Goal: Task Accomplishment & Management: Manage account settings

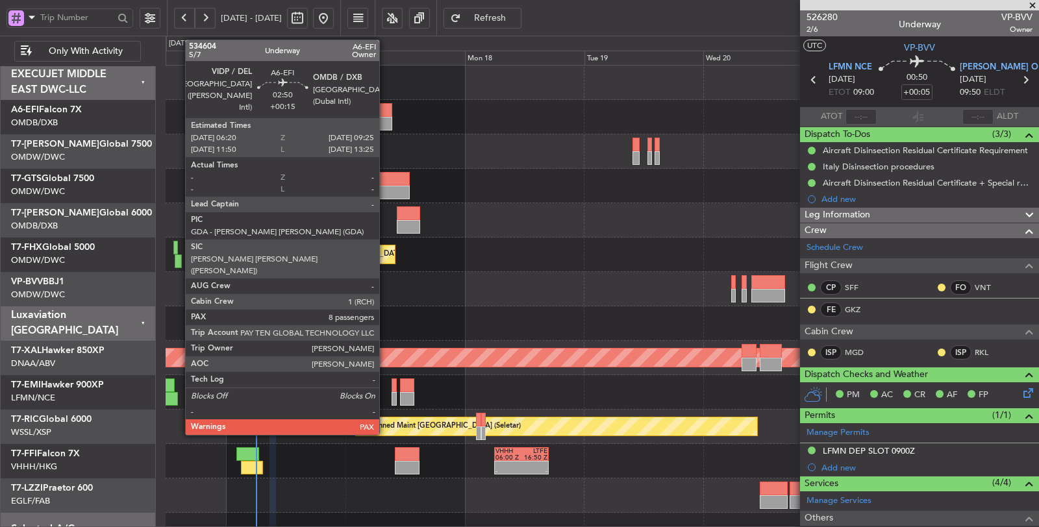
click at [386, 121] on div at bounding box center [385, 124] width 16 height 14
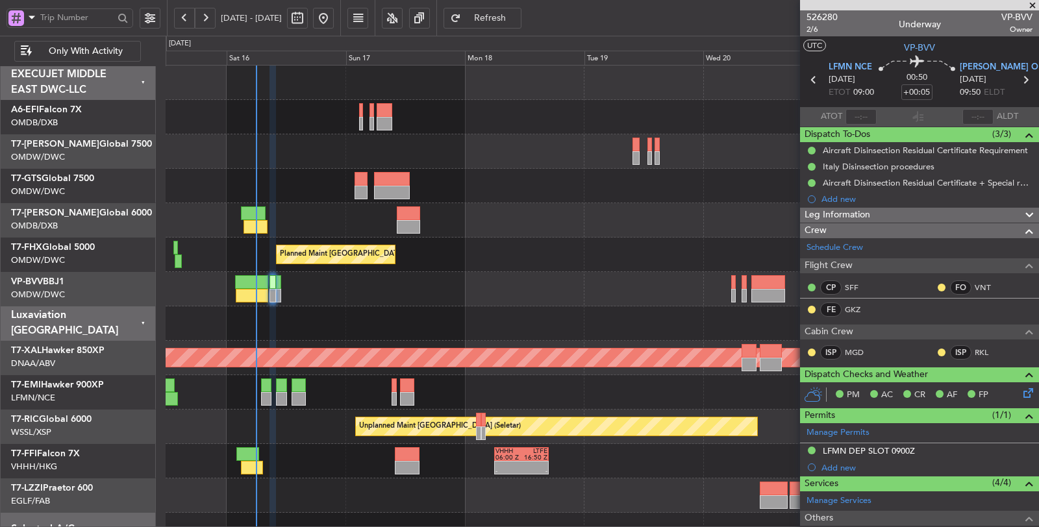
type input "Dherander Fithani (DHF)"
type input "6970"
type input "Dherander Fithani (DHF)"
type input "6970"
type input "Dherander Fithani (DHF)"
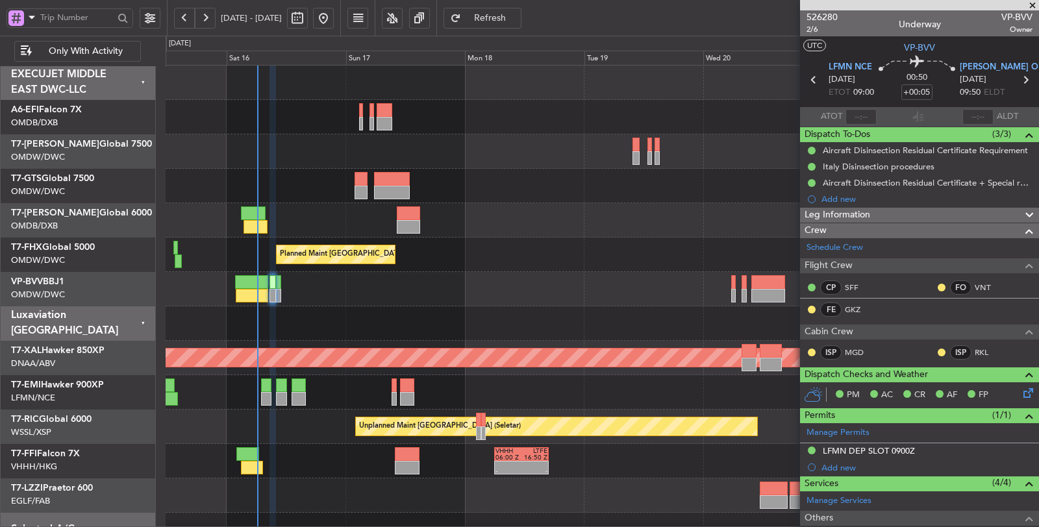
type input "6970"
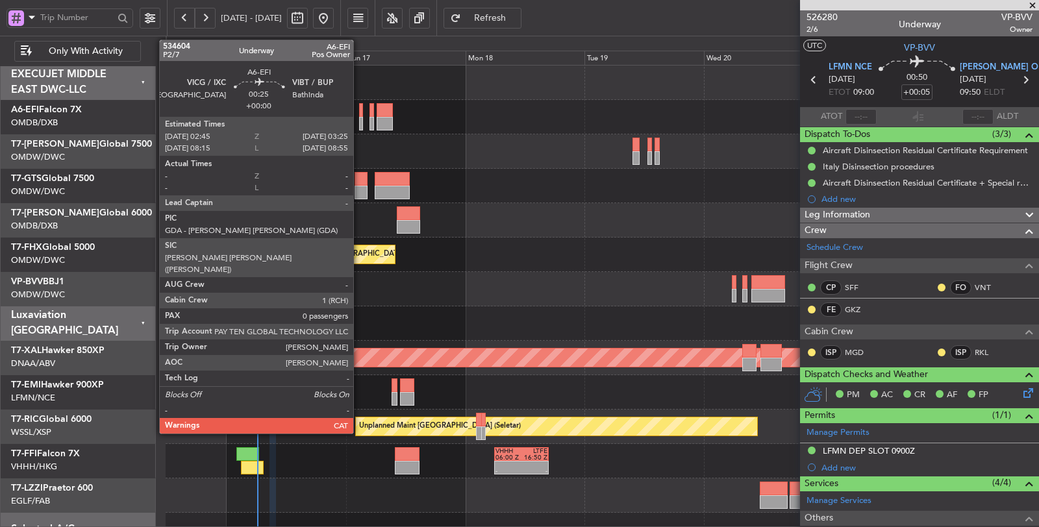
click at [360, 125] on div at bounding box center [361, 124] width 4 height 14
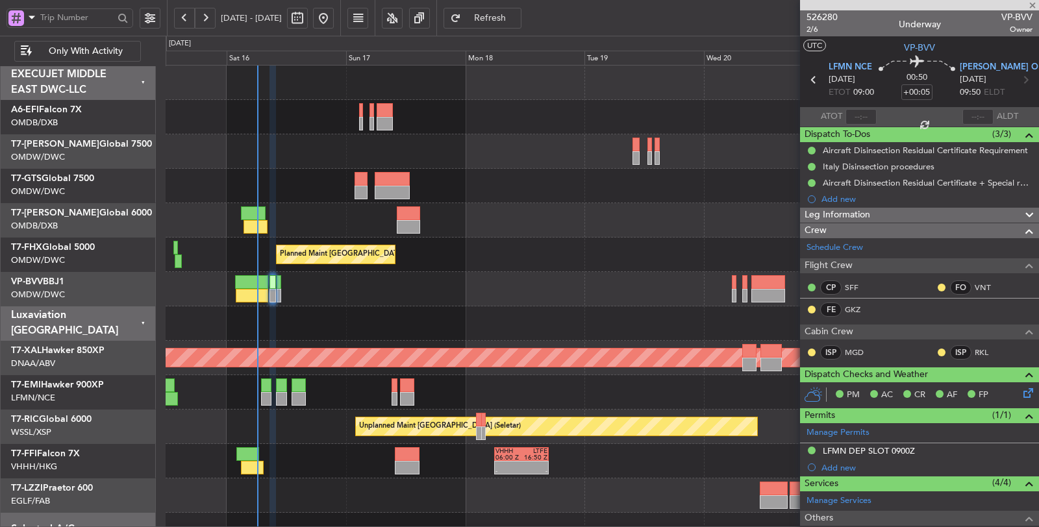
type input "0"
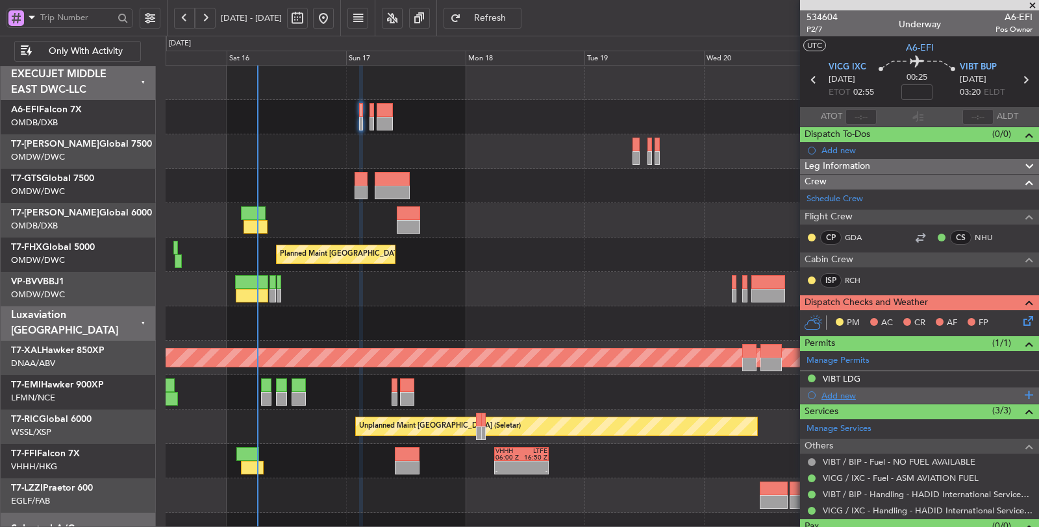
click at [838, 392] on div "Add new" at bounding box center [921, 395] width 199 height 11
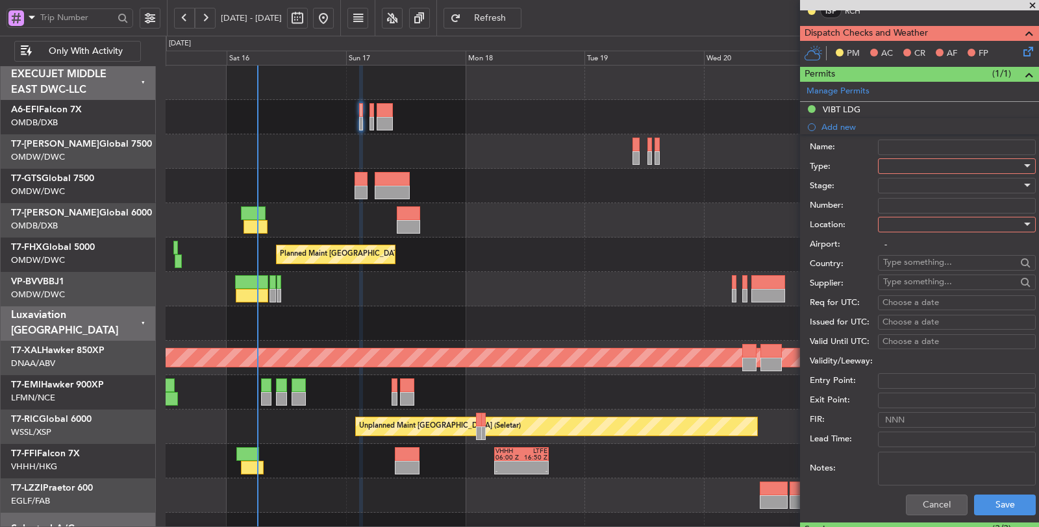
scroll to position [288, 0]
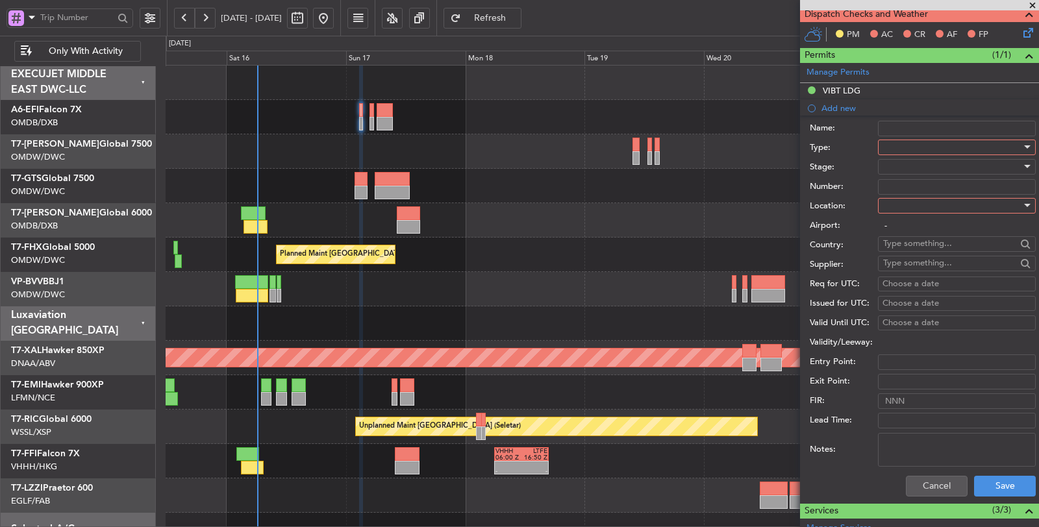
click at [901, 147] on div at bounding box center [952, 147] width 138 height 19
click at [912, 251] on span "Departure" at bounding box center [952, 254] width 136 height 19
click at [904, 169] on div at bounding box center [952, 166] width 138 height 19
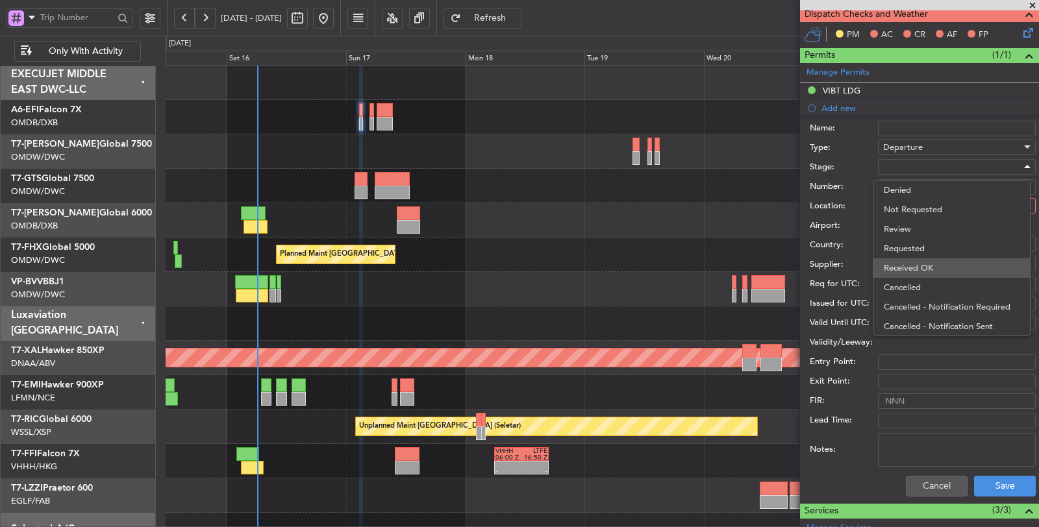
click at [910, 262] on span "Received OK" at bounding box center [952, 267] width 136 height 19
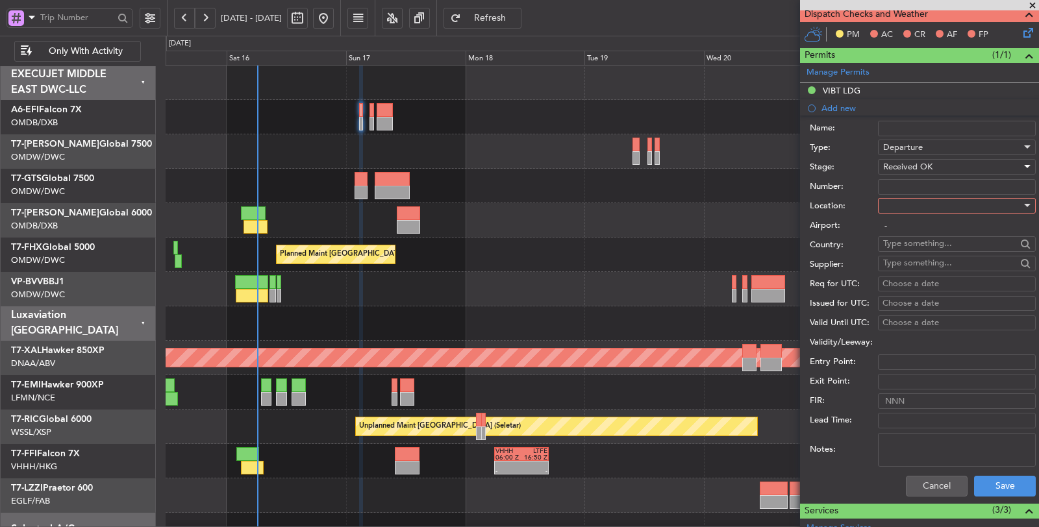
click at [901, 186] on input "Number:" at bounding box center [957, 187] width 158 height 16
paste input "AOR NO:- 1786 DATED [DATE]"
type input "AOR NO:- 1786 DATED [DATE]"
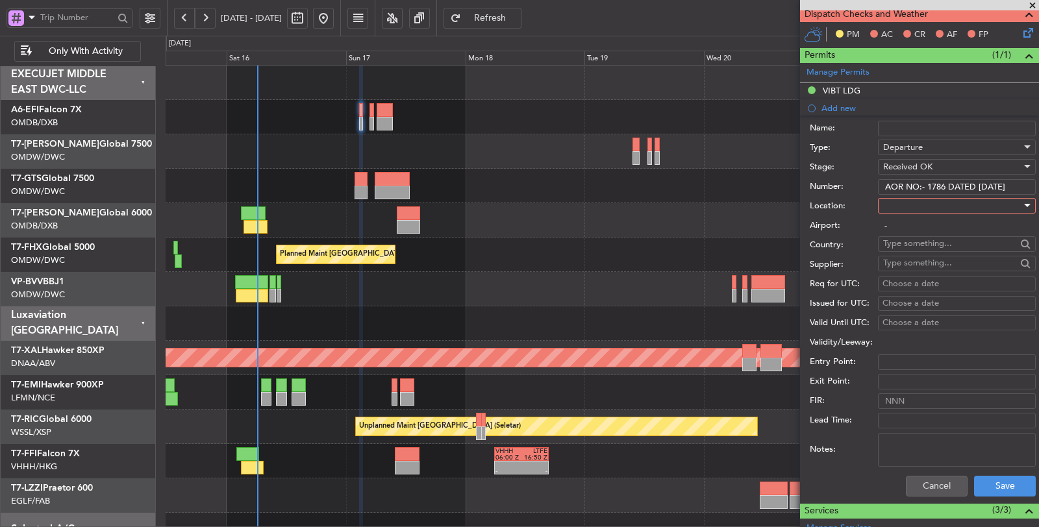
click at [914, 201] on div at bounding box center [952, 205] width 138 height 19
click at [912, 227] on span "Departure" at bounding box center [952, 229] width 136 height 19
type input "VICG / IXC"
click at [911, 122] on input "Name:" at bounding box center [957, 129] width 158 height 16
type input "m"
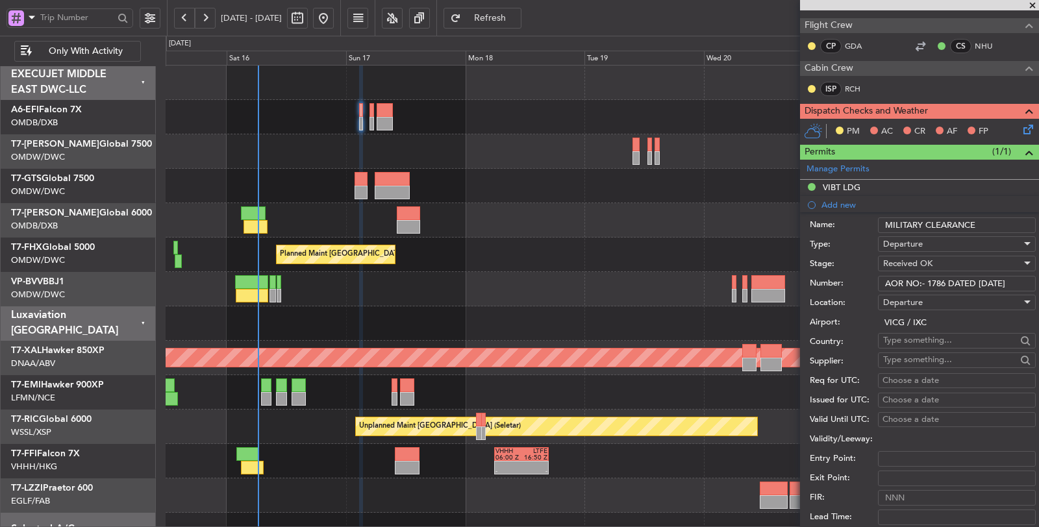
scroll to position [288, 0]
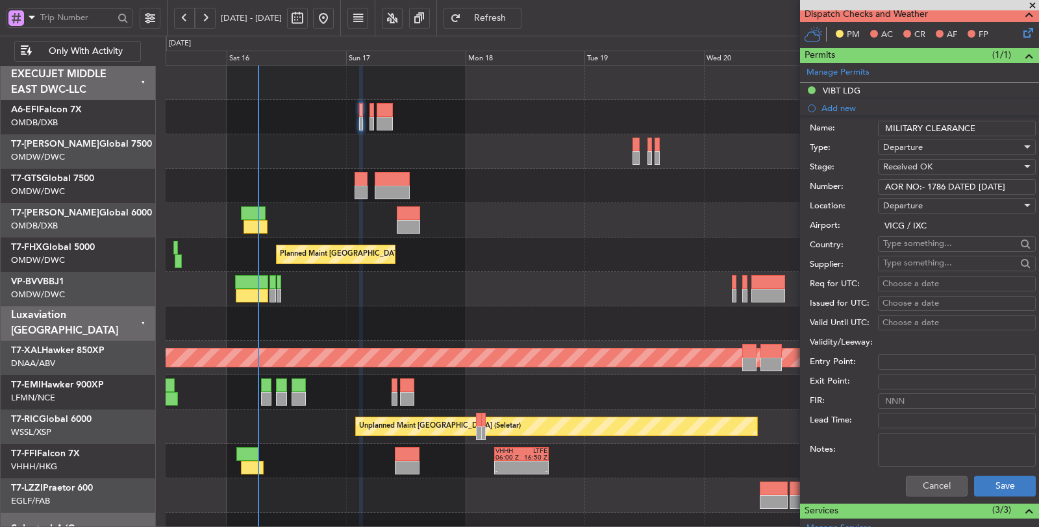
type input "MILITARY CLEARANCE"
click at [979, 484] on button "Save" at bounding box center [1005, 486] width 62 height 21
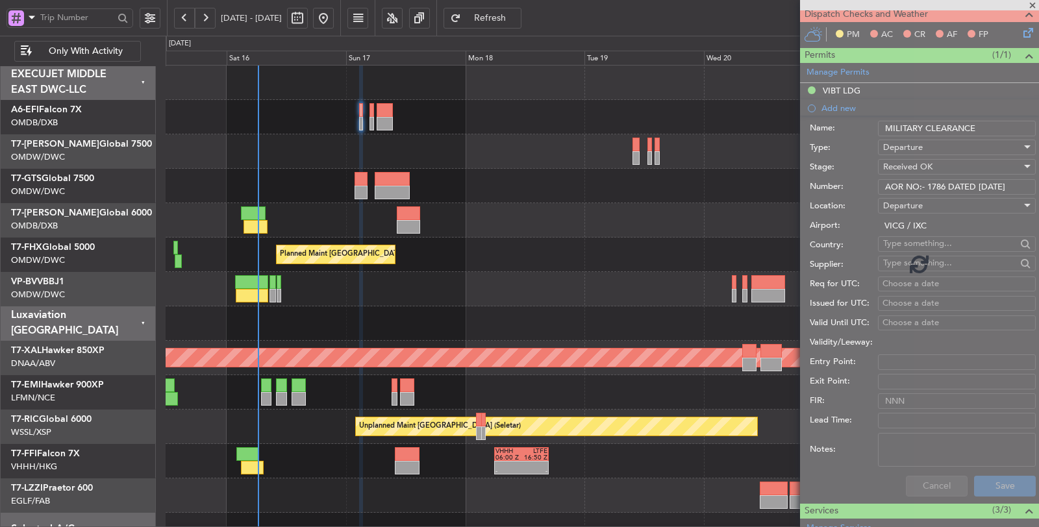
scroll to position [40, 0]
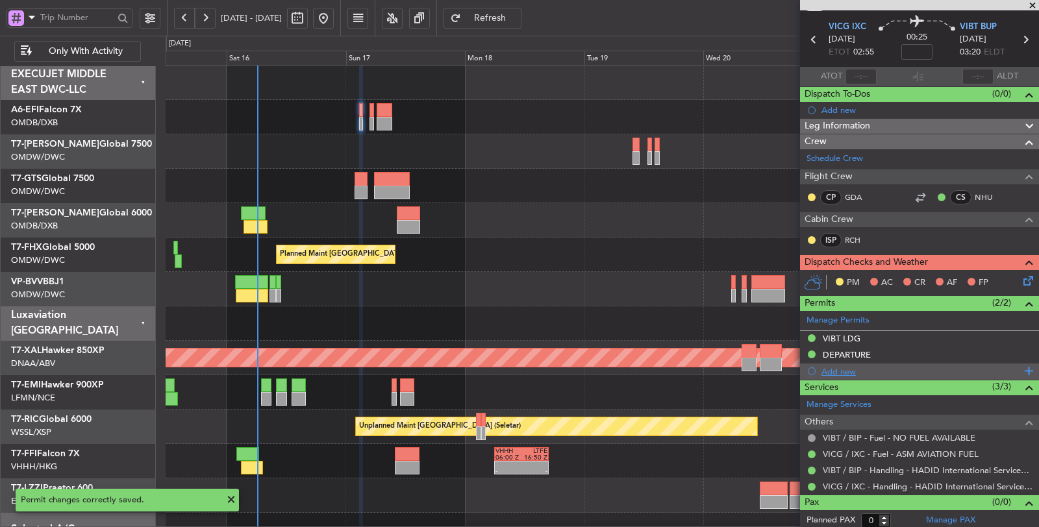
click at [830, 369] on div "Add new" at bounding box center [921, 371] width 199 height 11
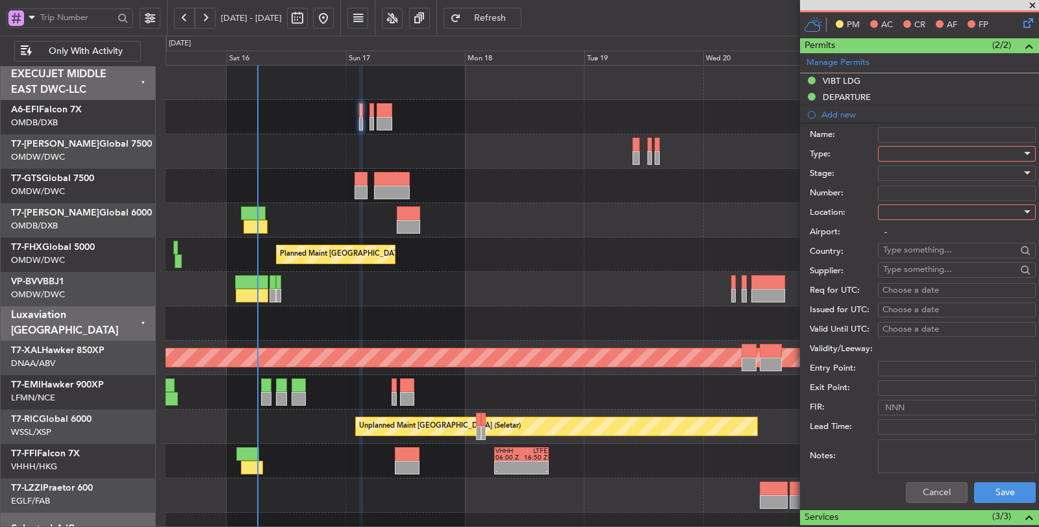
scroll to position [284, 0]
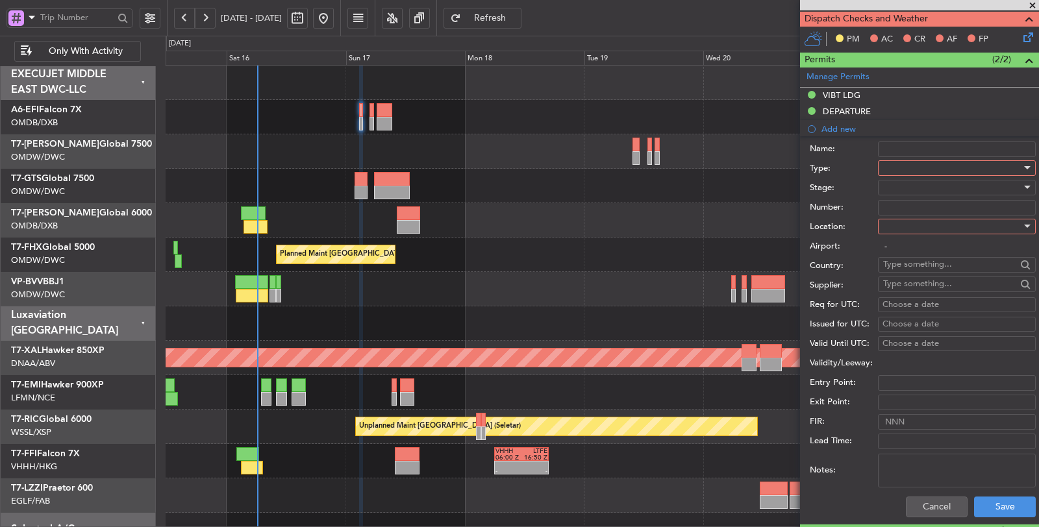
click at [905, 168] on div at bounding box center [952, 167] width 138 height 19
click at [917, 195] on span "ADC" at bounding box center [952, 191] width 136 height 19
click at [914, 192] on div at bounding box center [952, 187] width 138 height 19
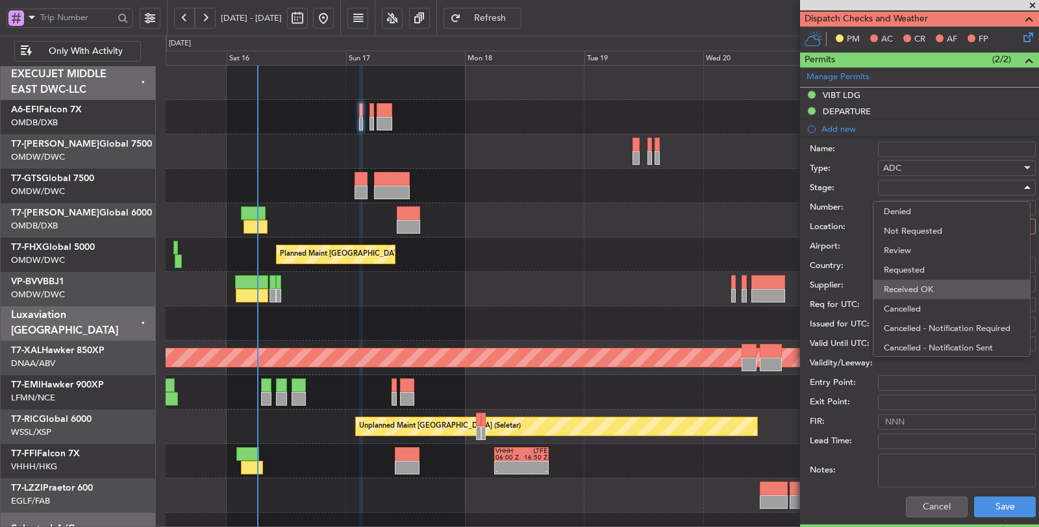
click at [907, 283] on span "Received OK" at bounding box center [952, 289] width 136 height 19
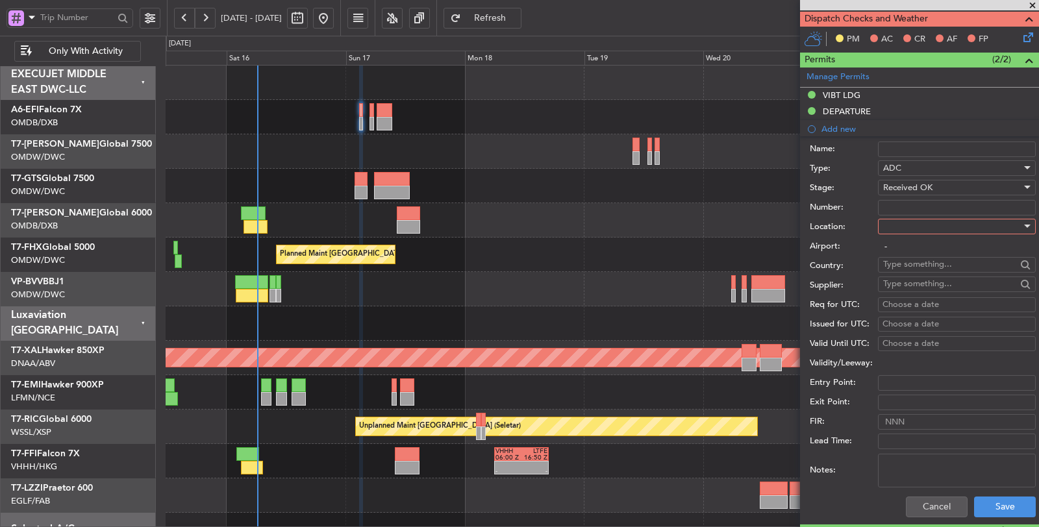
click at [910, 206] on input "Number:" at bounding box center [957, 208] width 158 height 16
paste input "Y35"
type input "Y35"
click at [925, 148] on input "Name:" at bounding box center [957, 150] width 158 height 16
paste input "ADC (AIR DEFENSE CLEARANCE)"
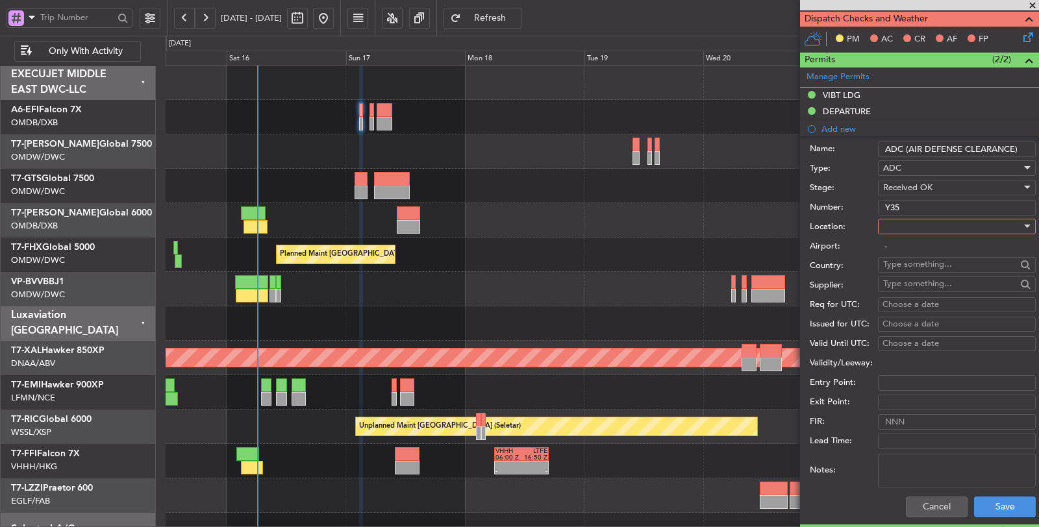
type input "ADC (AIR DEFENSE CLEARANCE)"
click at [908, 221] on div at bounding box center [952, 226] width 138 height 19
click at [905, 251] on span "Departure" at bounding box center [952, 250] width 136 height 19
type input "VICG / IXC"
click at [989, 499] on button "Save" at bounding box center [1005, 507] width 62 height 21
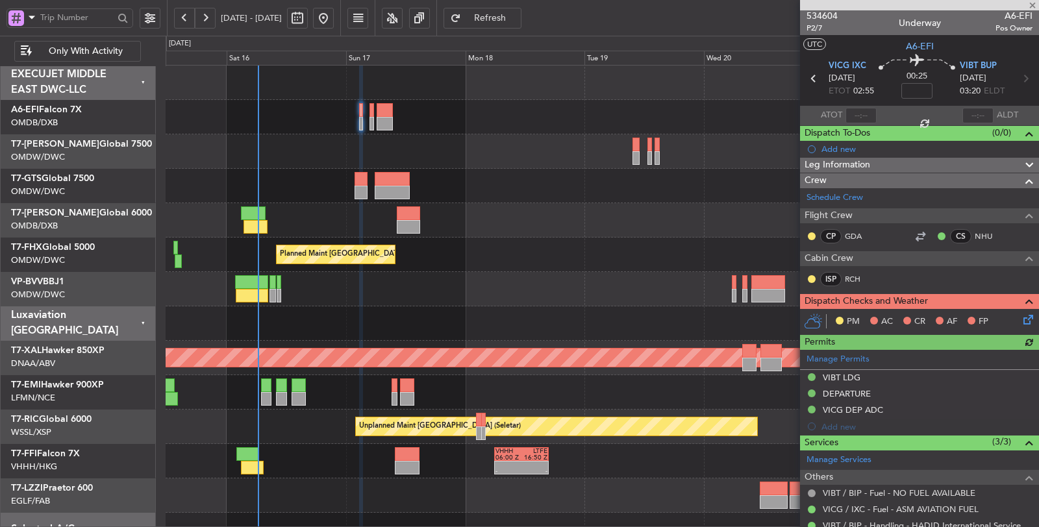
scroll to position [0, 0]
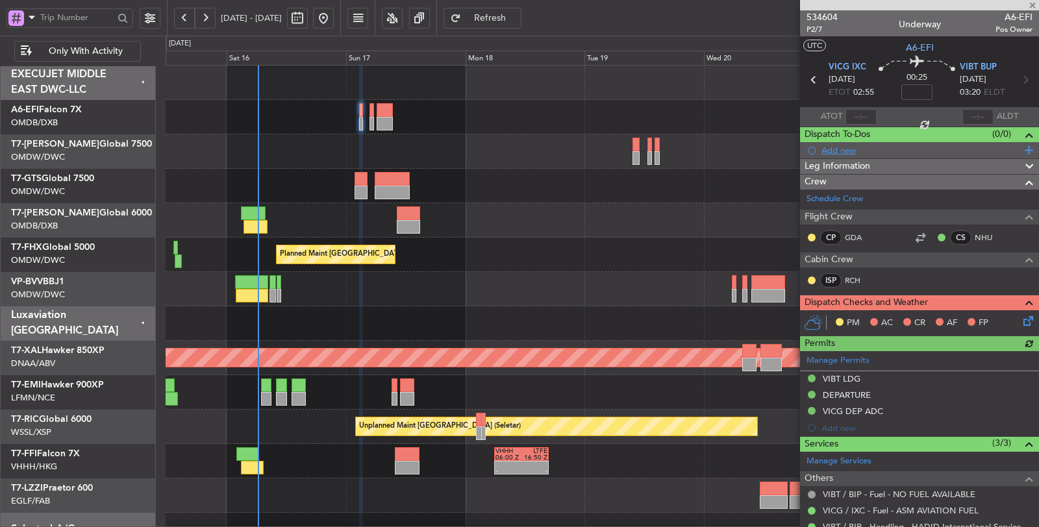
click at [830, 151] on div "Add new" at bounding box center [921, 150] width 199 height 11
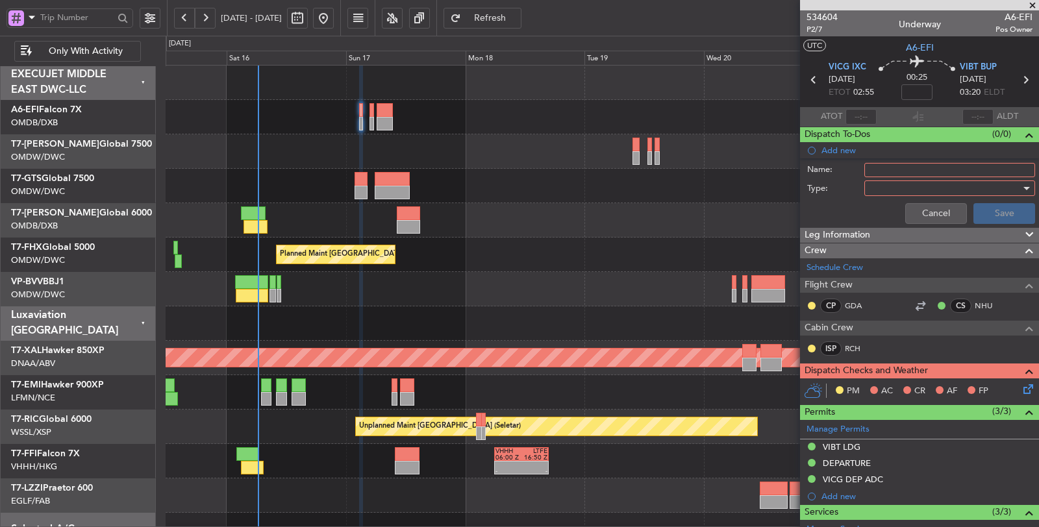
click at [878, 171] on input "Name:" at bounding box center [949, 170] width 171 height 14
type input "FLIGHT PLANNING"
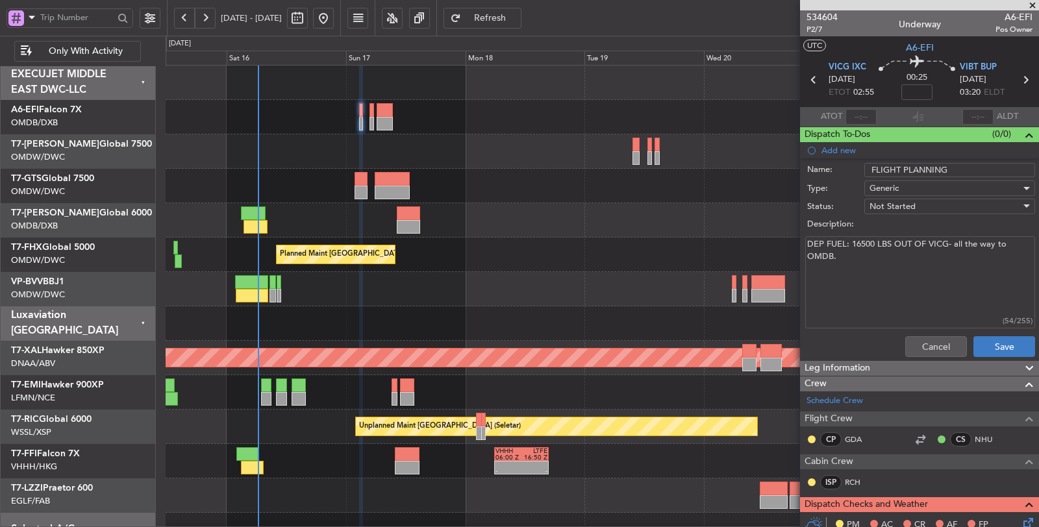
type textarea "DEP FUEL: 16500 LBS OUT OF VICG- all the way to OMDB."
click at [1008, 348] on button "Save" at bounding box center [1005, 346] width 62 height 21
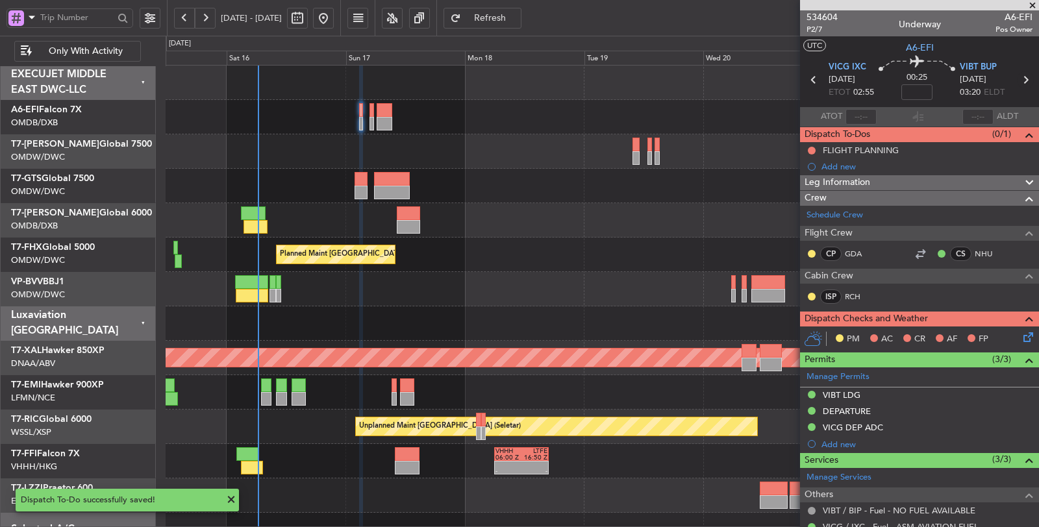
click at [1017, 81] on icon at bounding box center [1025, 79] width 17 height 17
type input "-00:05"
type input "7"
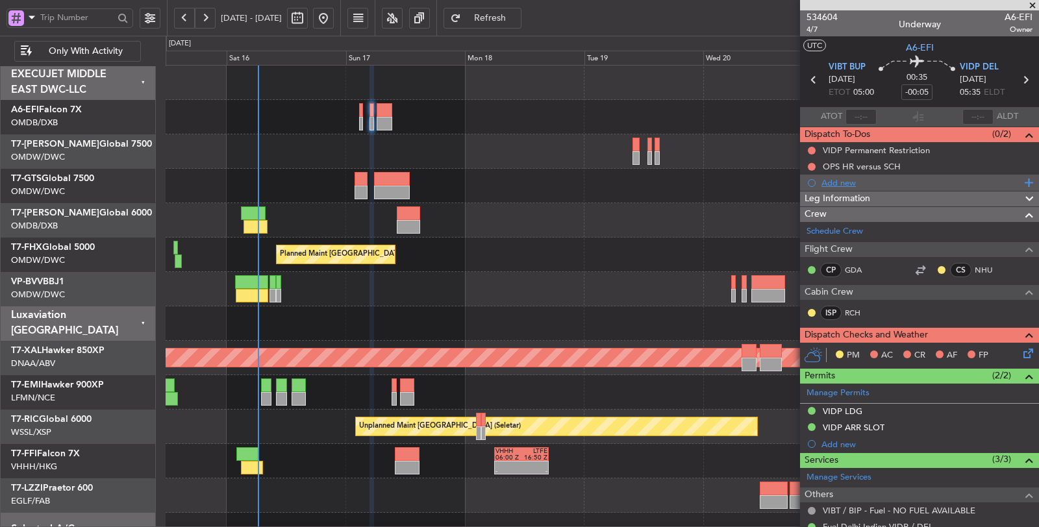
click at [833, 182] on div "Add new" at bounding box center [921, 182] width 199 height 11
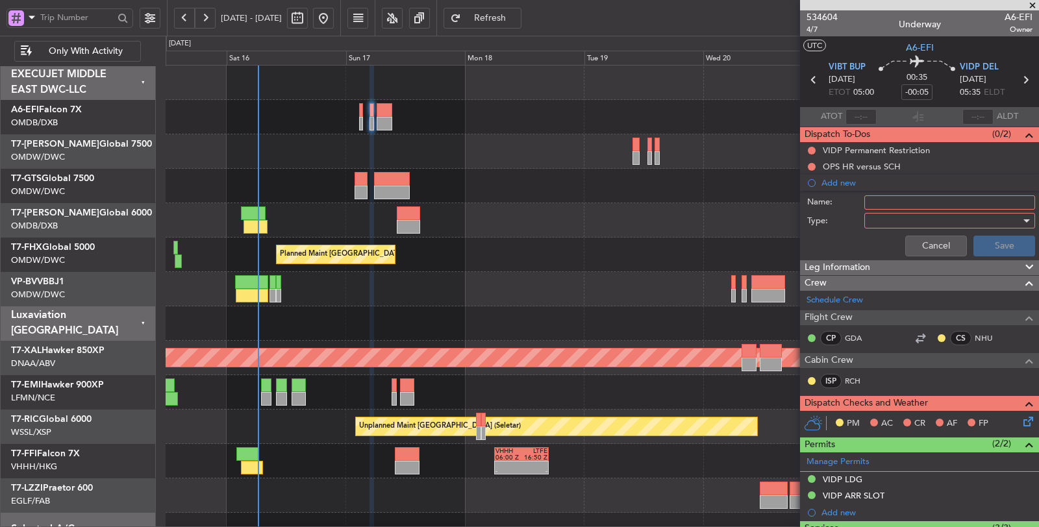
click at [879, 203] on input "Name:" at bounding box center [949, 202] width 171 height 14
type input "FUEL PLAN: [PERSON_NAME]"
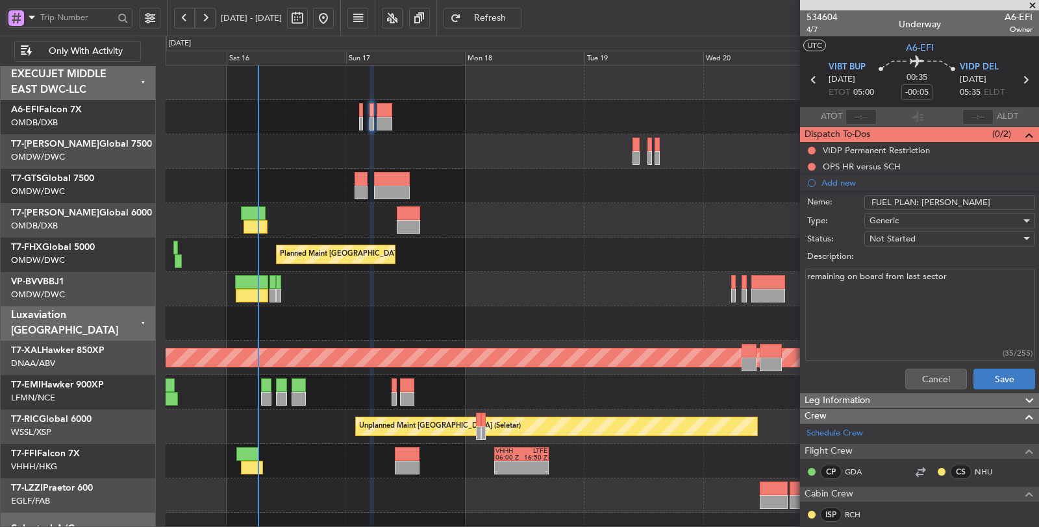
type textarea "remaining on board from last sector"
click at [996, 381] on button "Save" at bounding box center [1005, 379] width 62 height 21
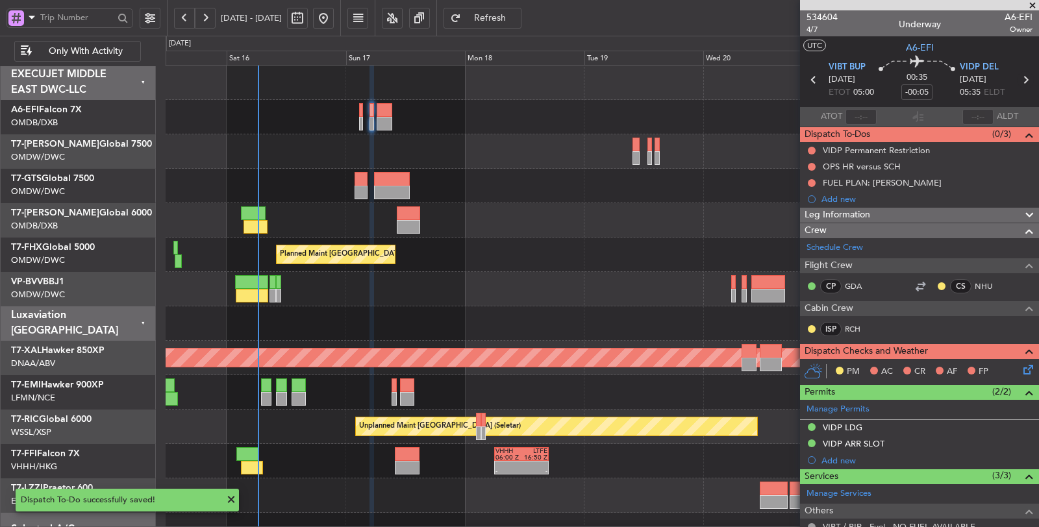
click at [1018, 81] on icon at bounding box center [1025, 79] width 17 height 17
type input "+00:15"
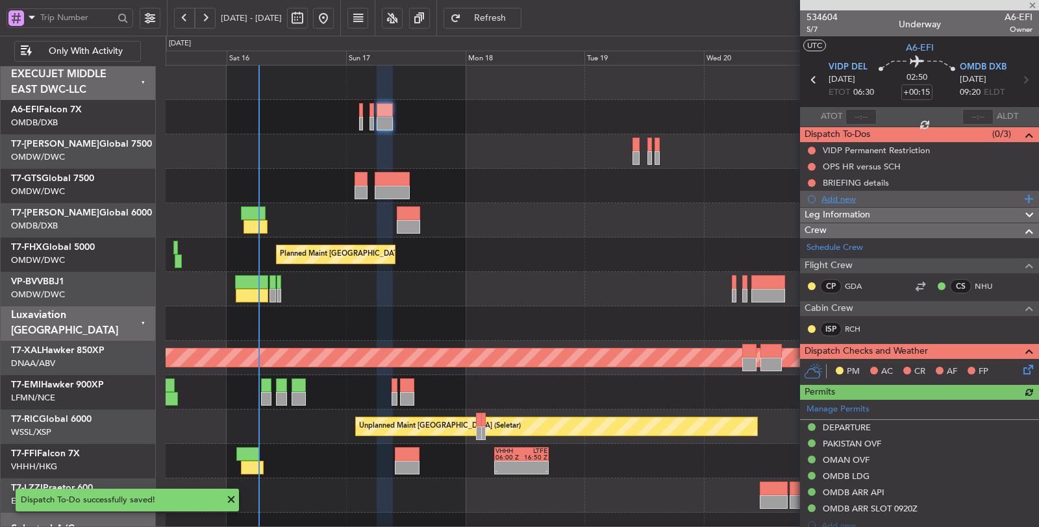
click at [841, 199] on div "Add new" at bounding box center [921, 199] width 199 height 11
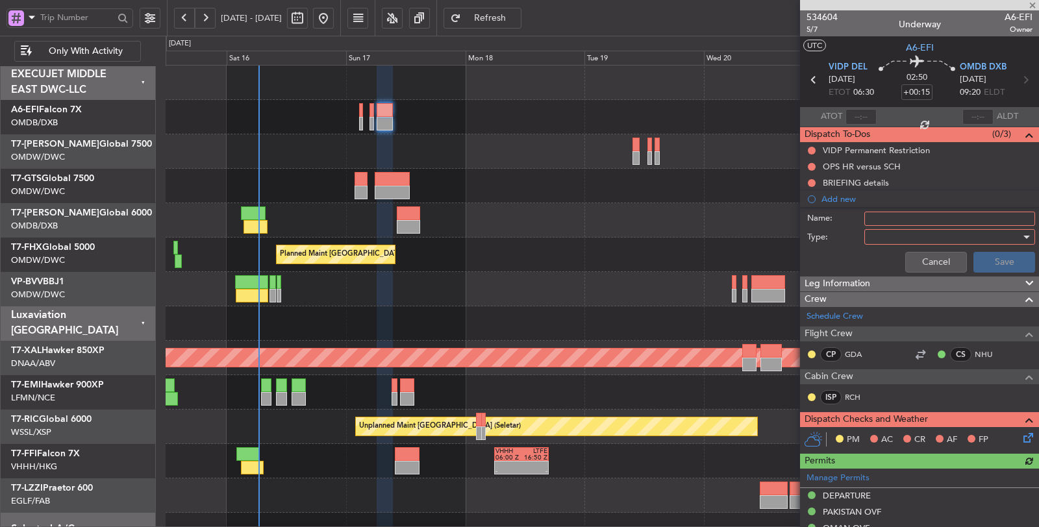
click at [875, 217] on input "Name:" at bounding box center [949, 219] width 171 height 14
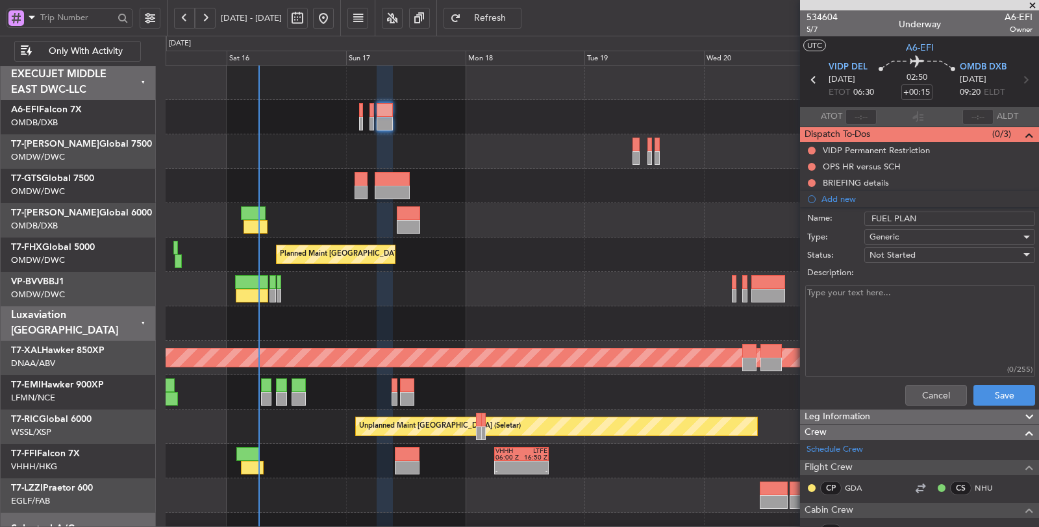
click at [925, 218] on input "FUEL PLAN" at bounding box center [949, 219] width 171 height 14
type input "FUEL PLAN: [PERSON_NAME]"
click at [917, 290] on textarea "Description:" at bounding box center [920, 331] width 230 height 93
type textarea "Remaining on board from last sector"
click at [983, 386] on button "Save" at bounding box center [1005, 395] width 62 height 21
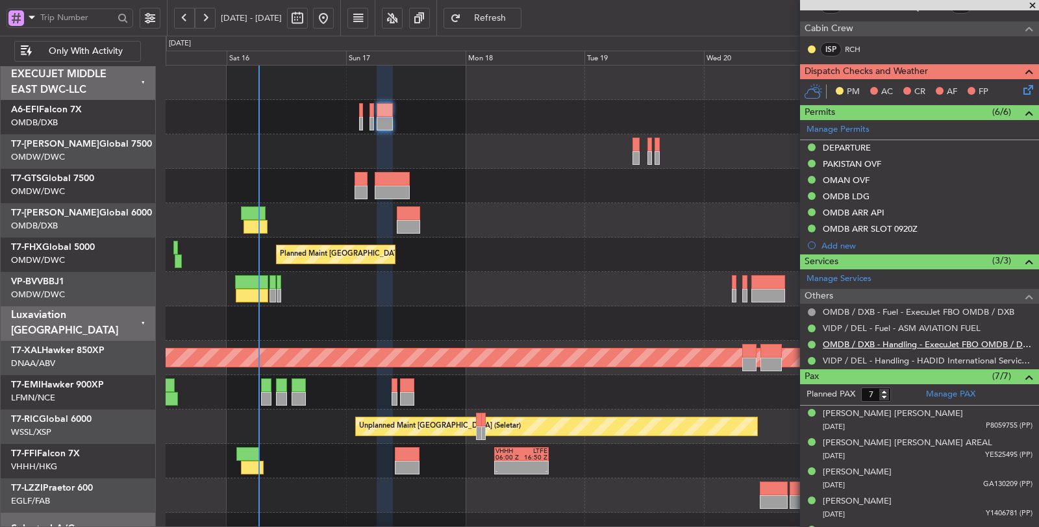
scroll to position [360, 0]
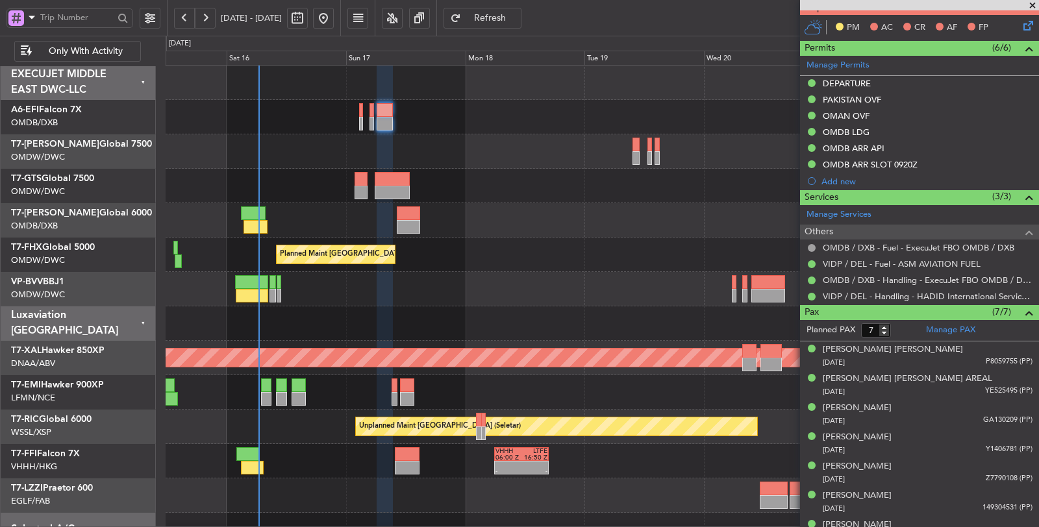
click at [31, 17] on span at bounding box center [32, 17] width 16 height 16
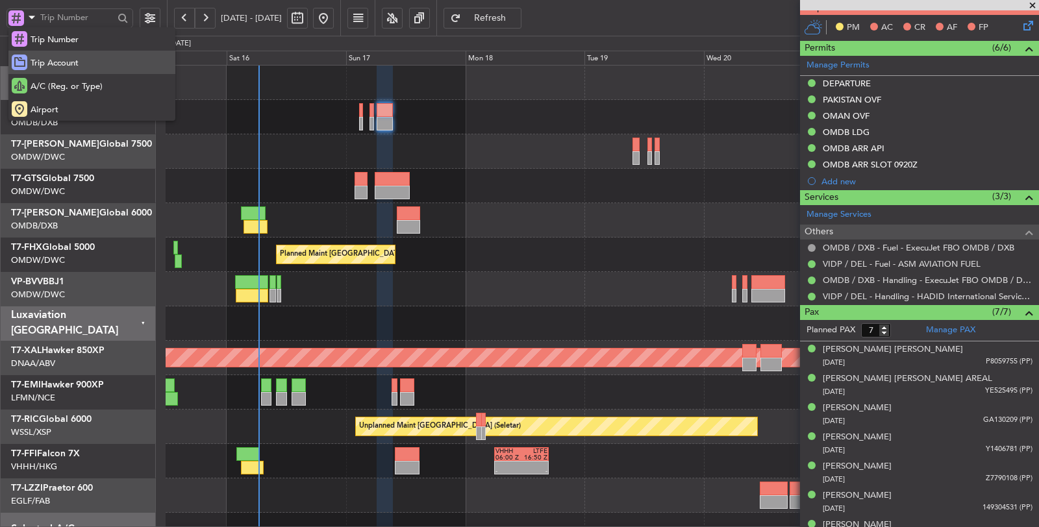
click at [42, 58] on span "Trip Account" at bounding box center [55, 63] width 48 height 13
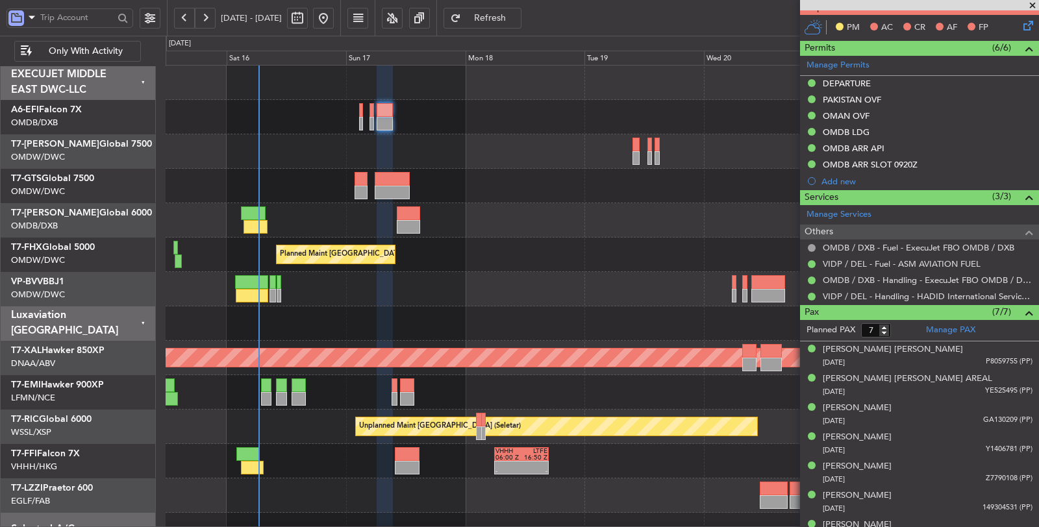
click at [33, 18] on span at bounding box center [32, 17] width 16 height 16
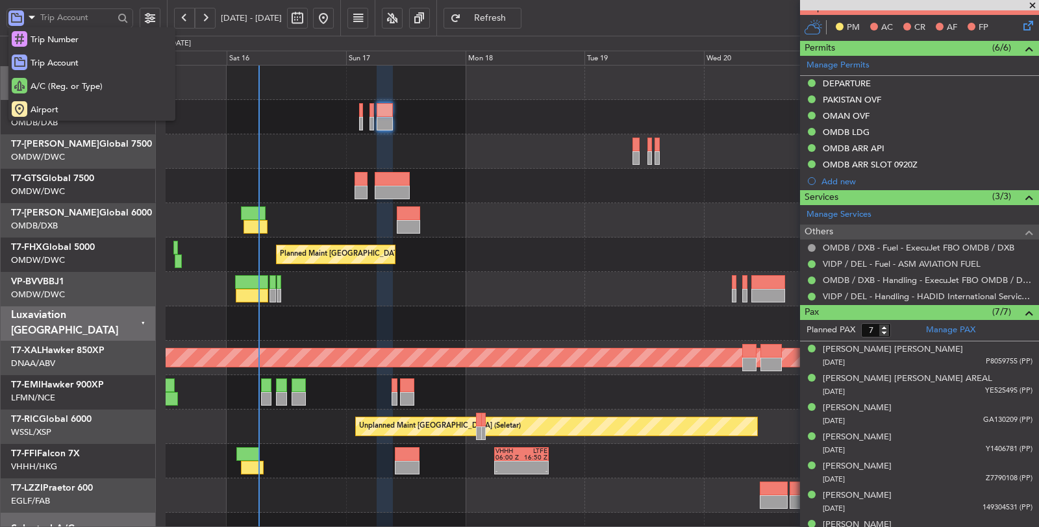
drag, startPoint x: 54, startPoint y: 81, endPoint x: 60, endPoint y: 34, distance: 47.8
click at [55, 81] on span "A/C (Reg. or Type)" at bounding box center [67, 87] width 72 height 13
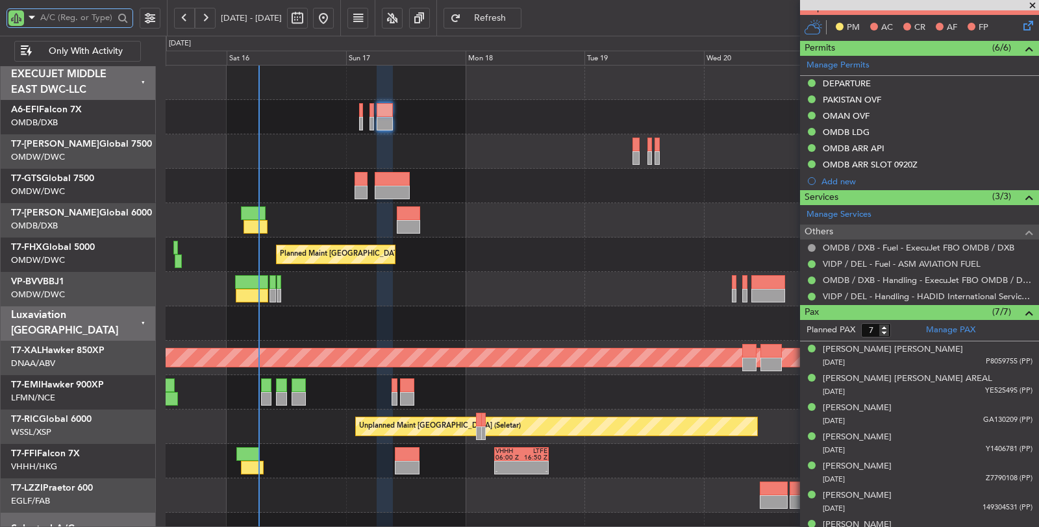
click at [57, 16] on input "text" at bounding box center [76, 17] width 73 height 19
type input "aya"
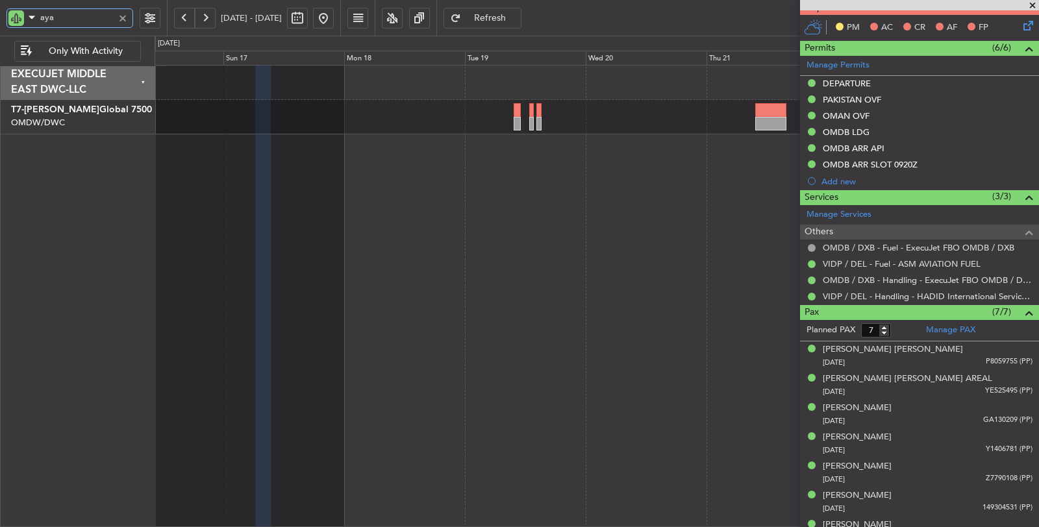
click at [382, 148] on div "Planned Maint Dubai (Al Maktoum Intl)" at bounding box center [597, 296] width 885 height 463
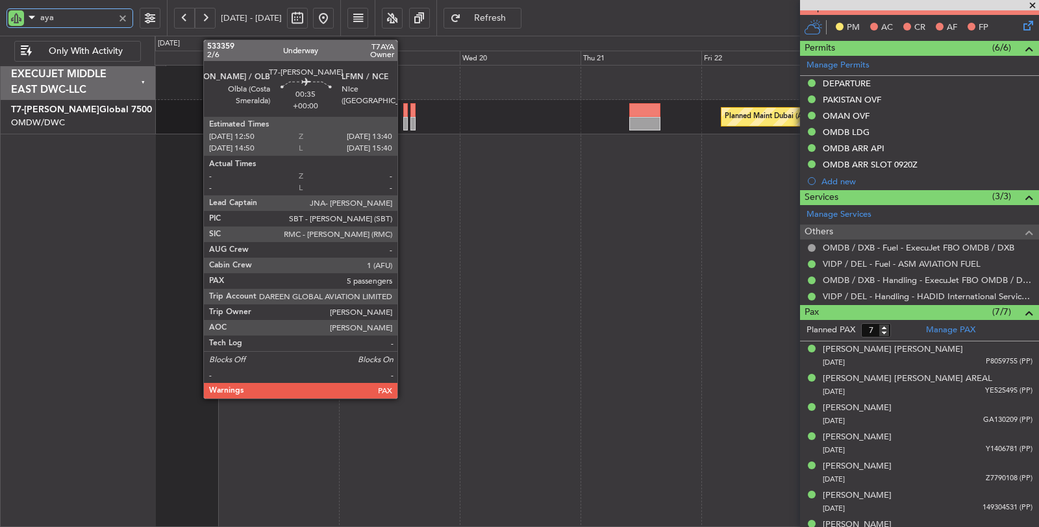
click at [404, 124] on div at bounding box center [405, 124] width 5 height 14
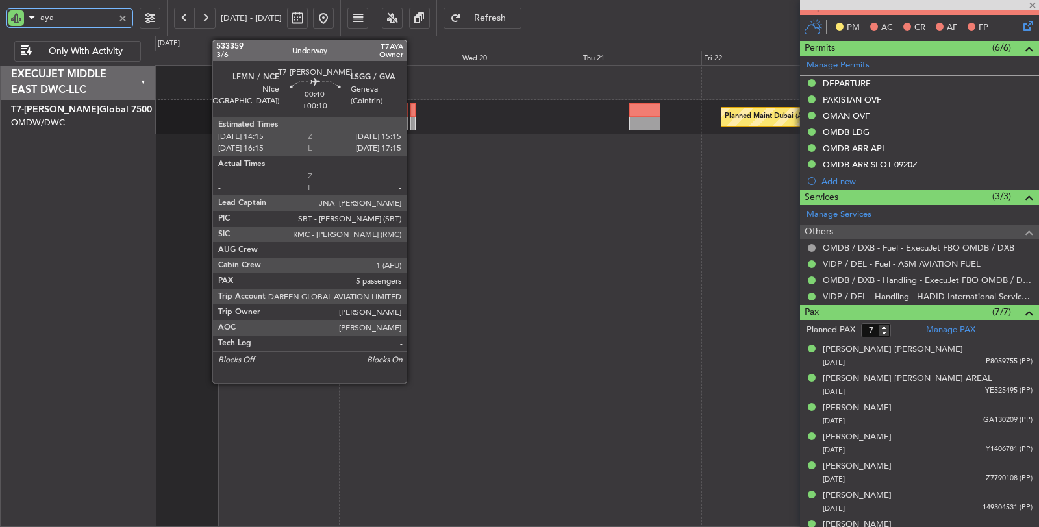
click at [413, 124] on div at bounding box center [412, 124] width 5 height 14
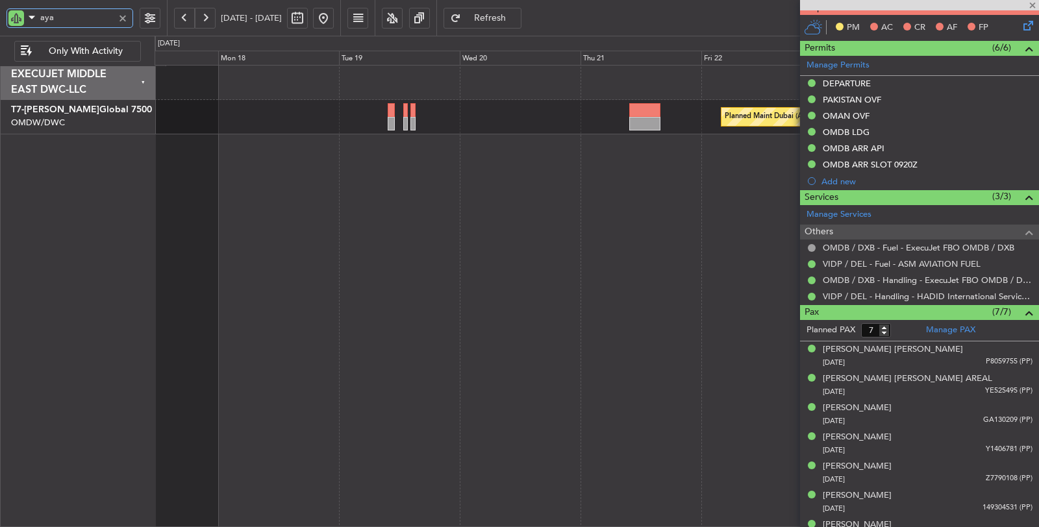
type input "+00:10"
type input "5"
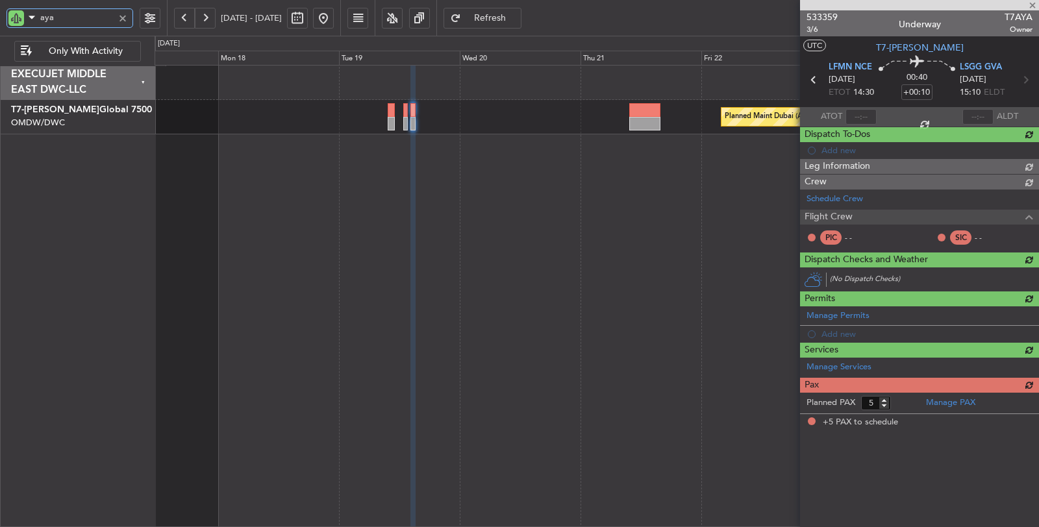
scroll to position [0, 0]
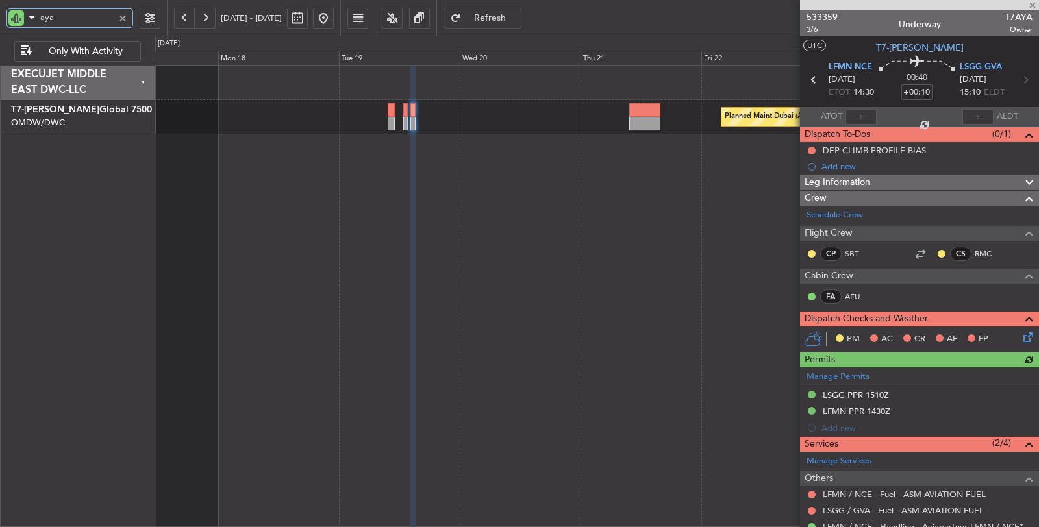
type input "aya"
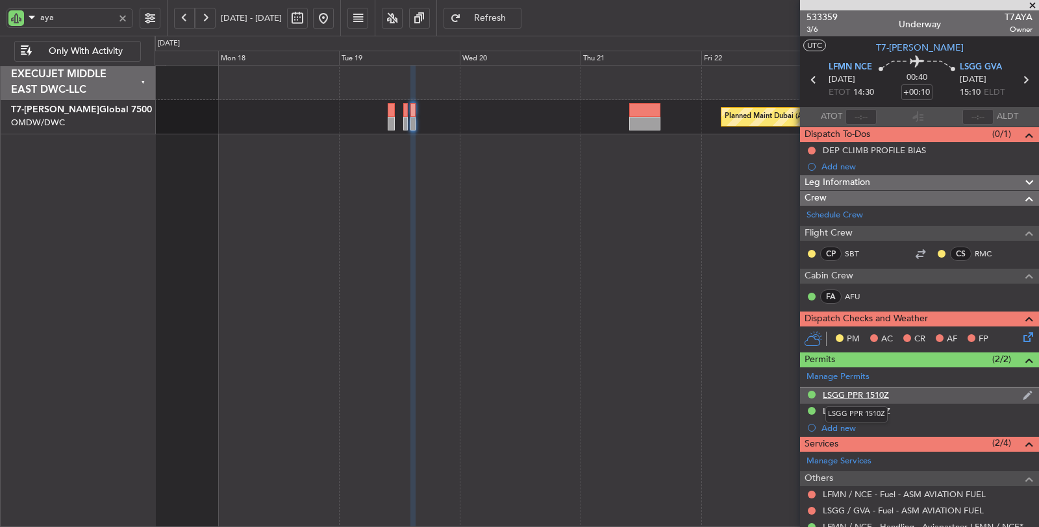
click at [864, 394] on div "LSGG PPR 1510Z" at bounding box center [856, 395] width 66 height 11
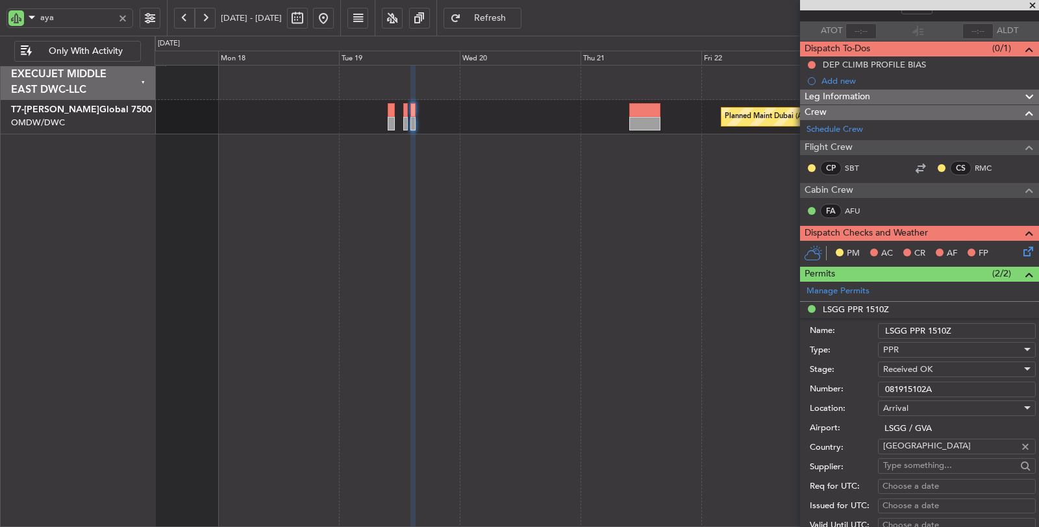
scroll to position [288, 0]
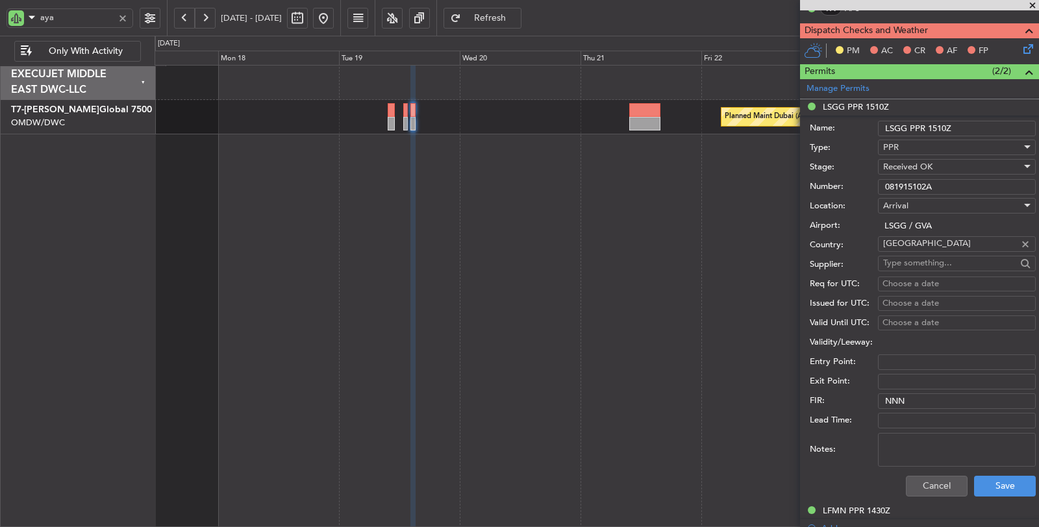
click at [925, 278] on div "Choose a date" at bounding box center [957, 284] width 149 height 13
select select "8"
select select "2025"
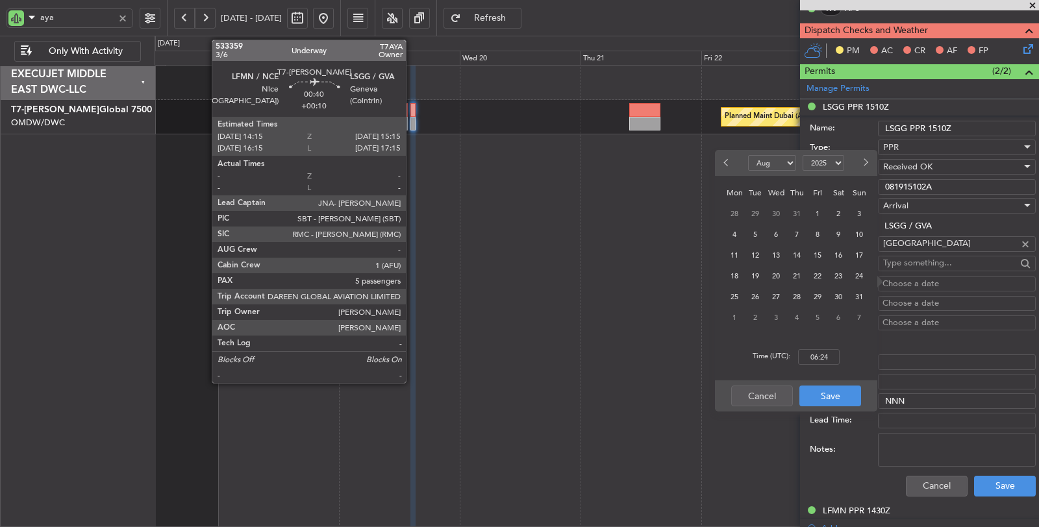
click at [412, 125] on div at bounding box center [412, 124] width 5 height 14
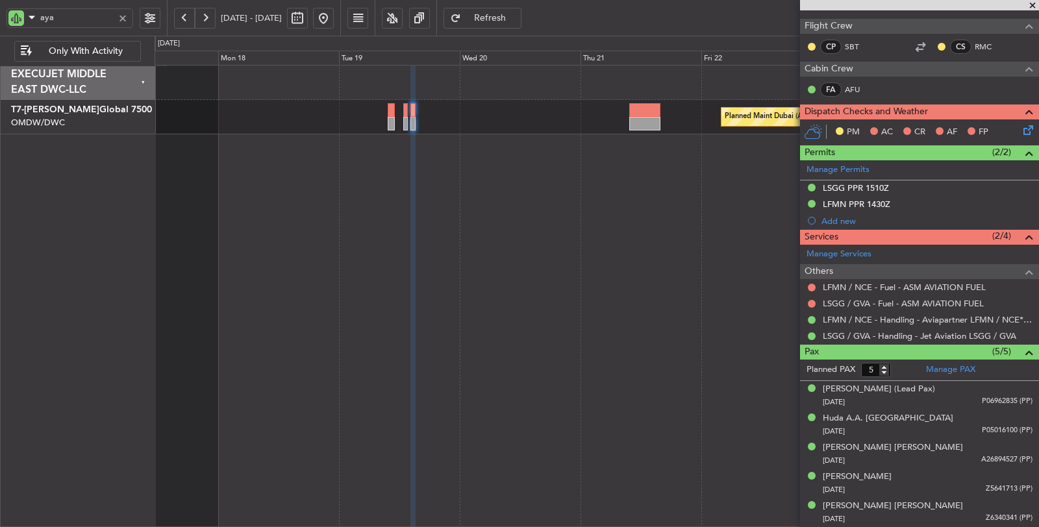
scroll to position [0, 0]
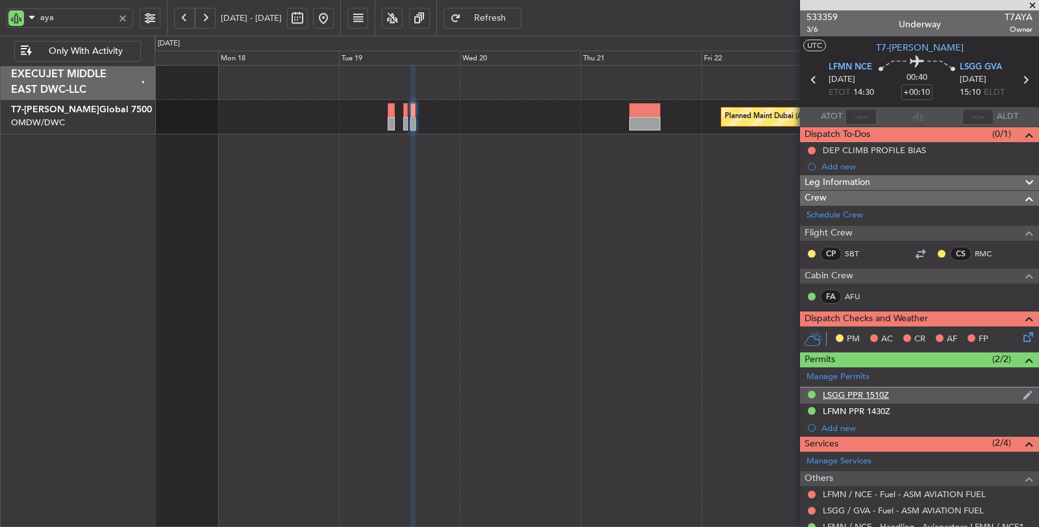
click at [862, 391] on div "LSGG PPR 1510Z" at bounding box center [856, 395] width 66 height 11
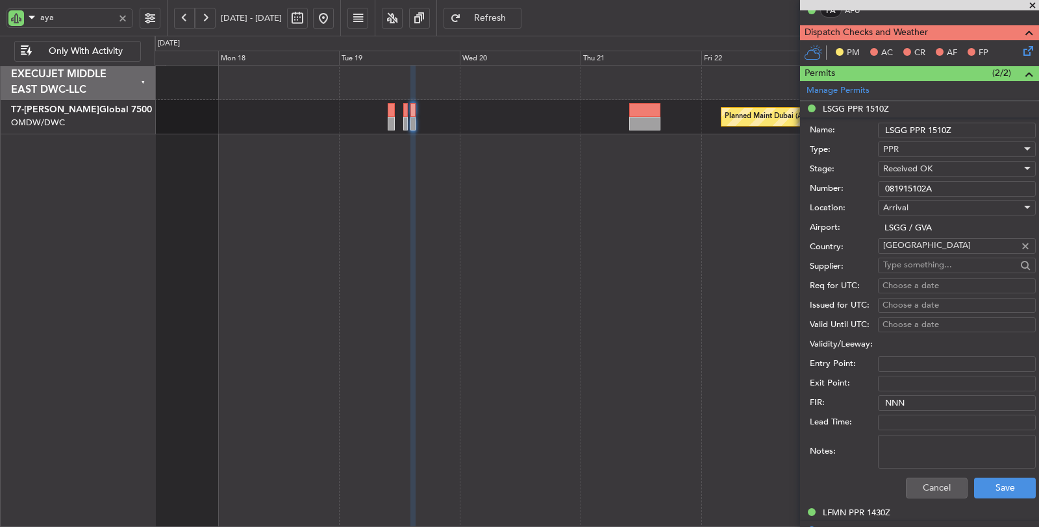
scroll to position [288, 0]
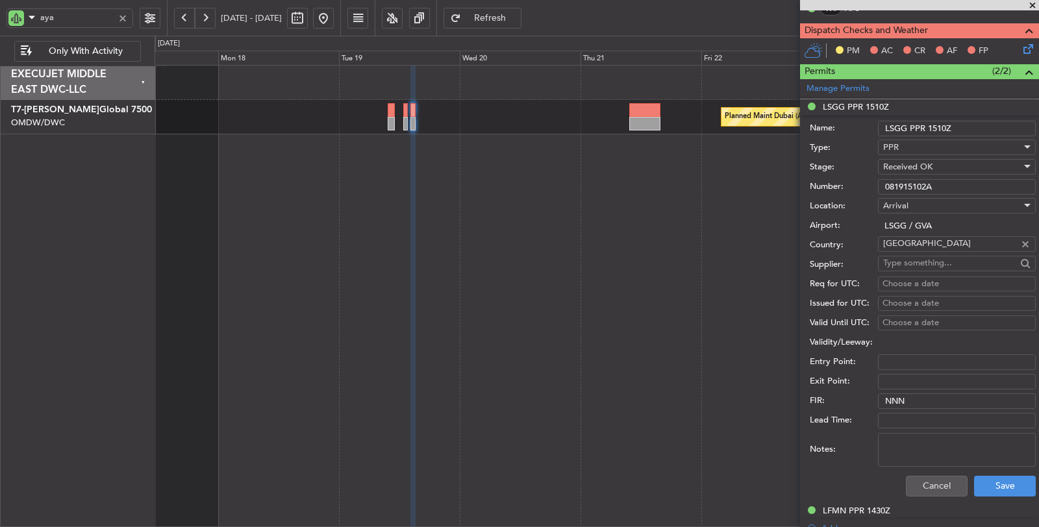
click at [907, 283] on div "Choose a date" at bounding box center [957, 284] width 149 height 13
select select "8"
select select "2025"
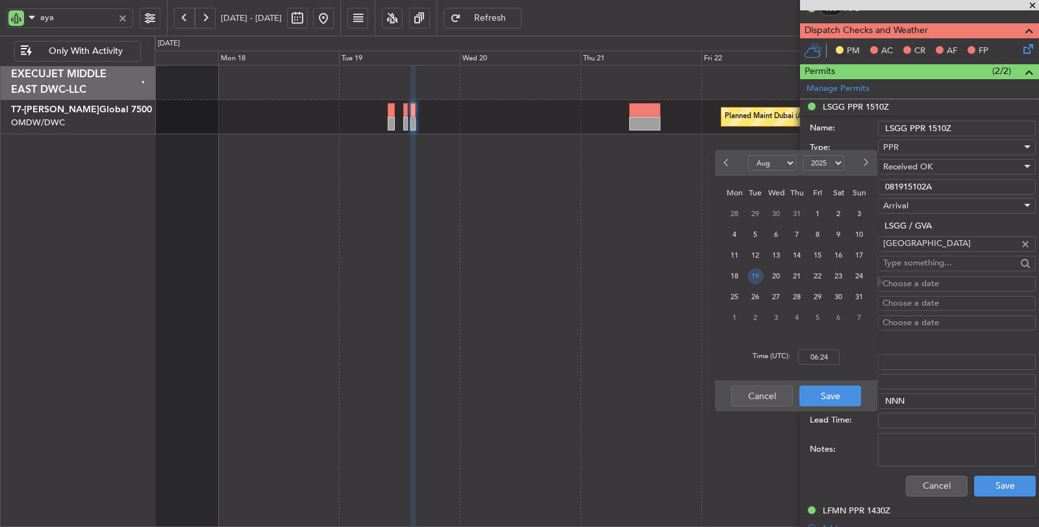
click at [754, 280] on span "19" at bounding box center [756, 276] width 16 height 16
click at [810, 357] on input "00:00" at bounding box center [819, 357] width 42 height 16
type input "15:00"
drag, startPoint x: 829, startPoint y: 397, endPoint x: 846, endPoint y: 384, distance: 20.9
click at [829, 397] on button "Save" at bounding box center [830, 396] width 62 height 21
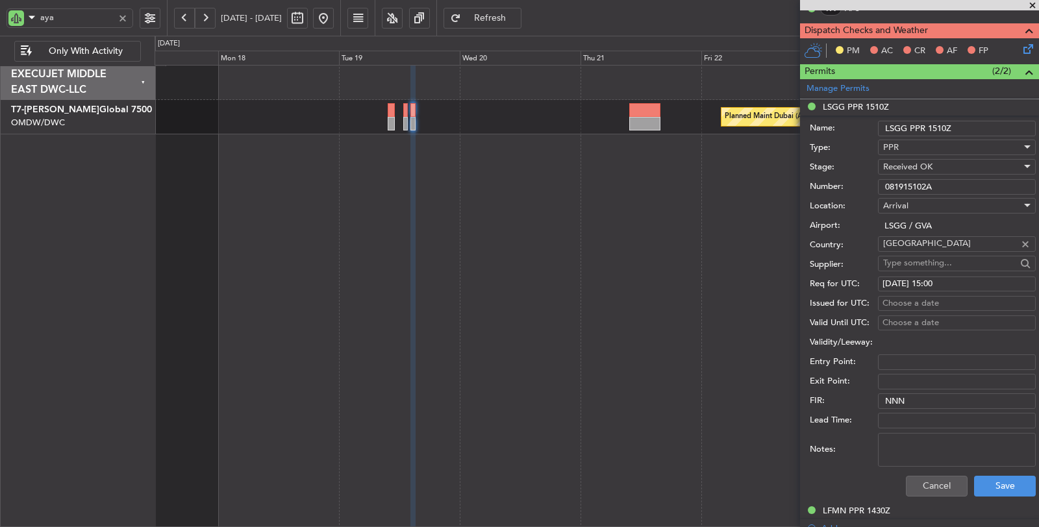
click at [910, 297] on div "Choose a date" at bounding box center [957, 303] width 149 height 13
select select "8"
select select "2025"
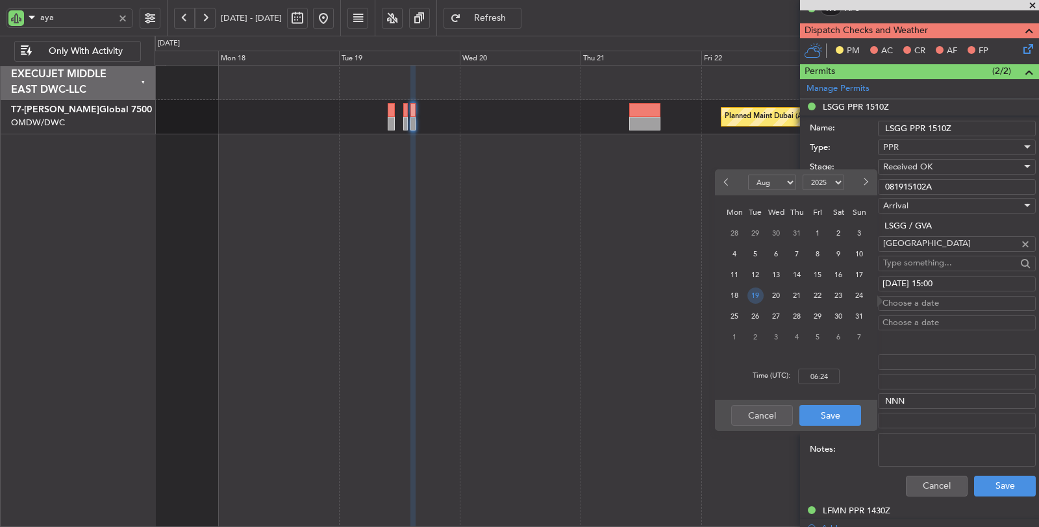
click at [761, 295] on span "19" at bounding box center [756, 296] width 16 height 16
click at [800, 377] on input "00:00" at bounding box center [819, 377] width 42 height 16
type input "15:19"
click at [814, 417] on button "Save" at bounding box center [830, 415] width 62 height 21
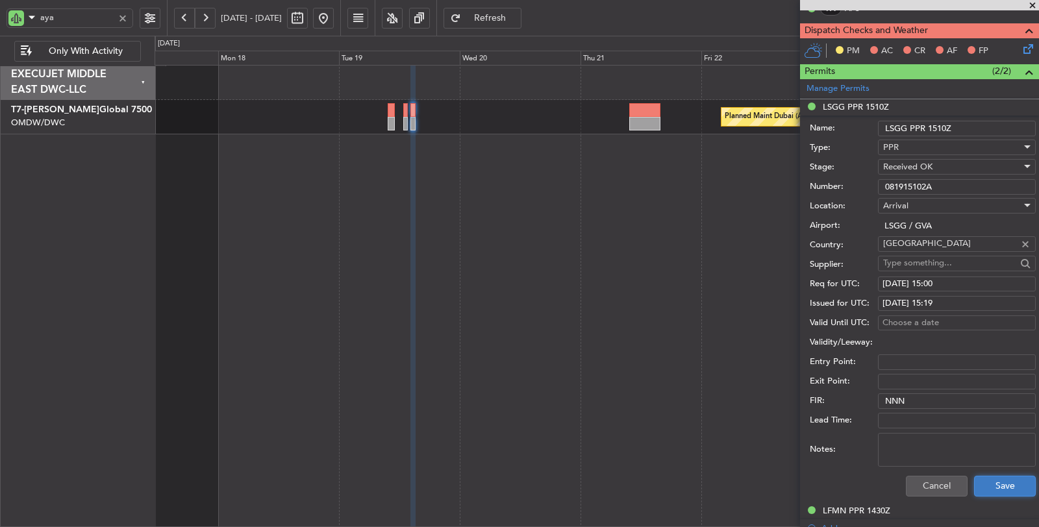
click at [981, 482] on button "Save" at bounding box center [1005, 486] width 62 height 21
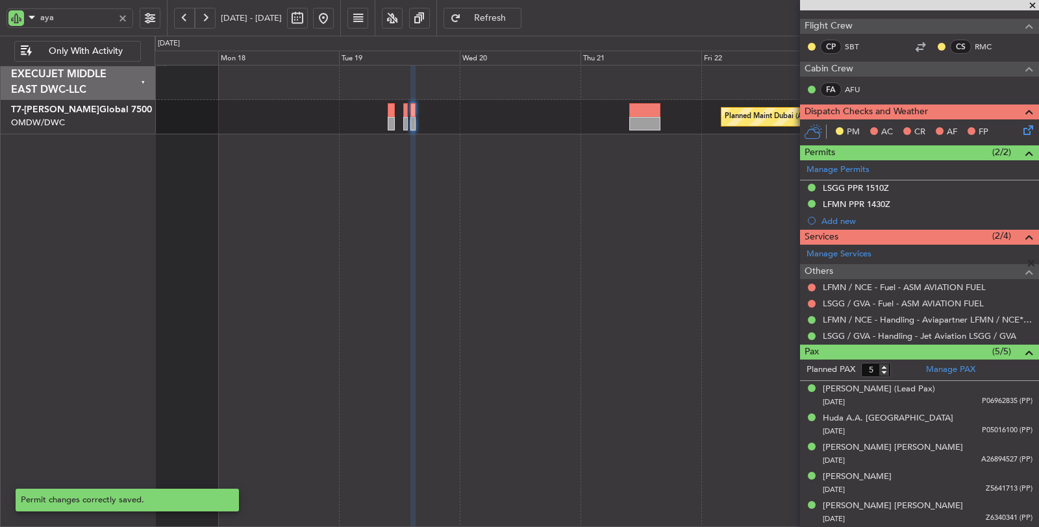
scroll to position [203, 0]
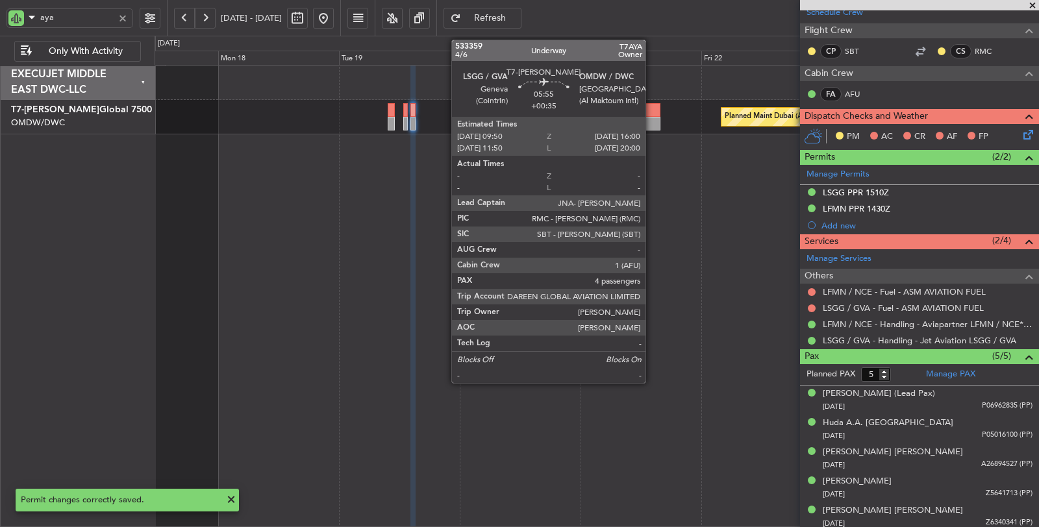
click at [652, 122] on div at bounding box center [644, 124] width 31 height 14
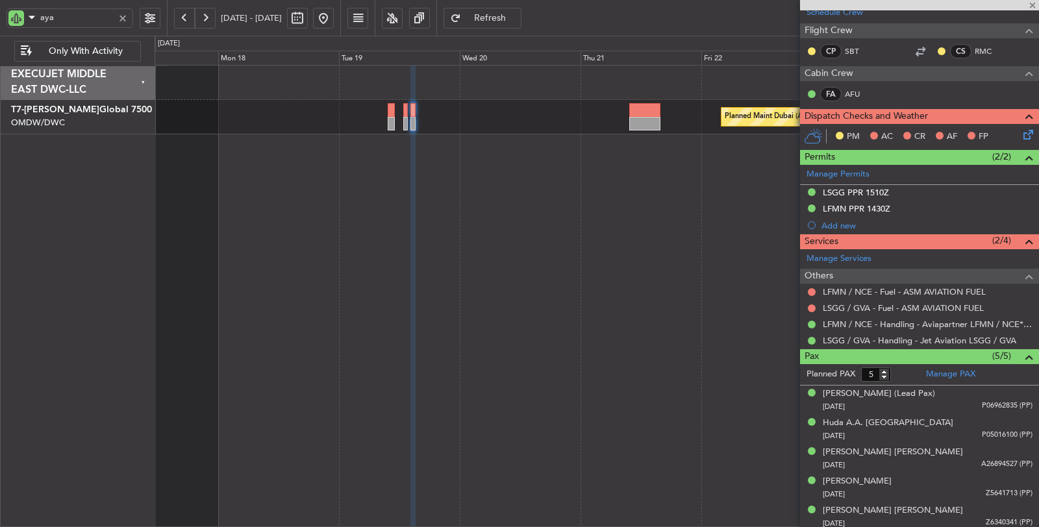
type input "+00:35"
type input "4"
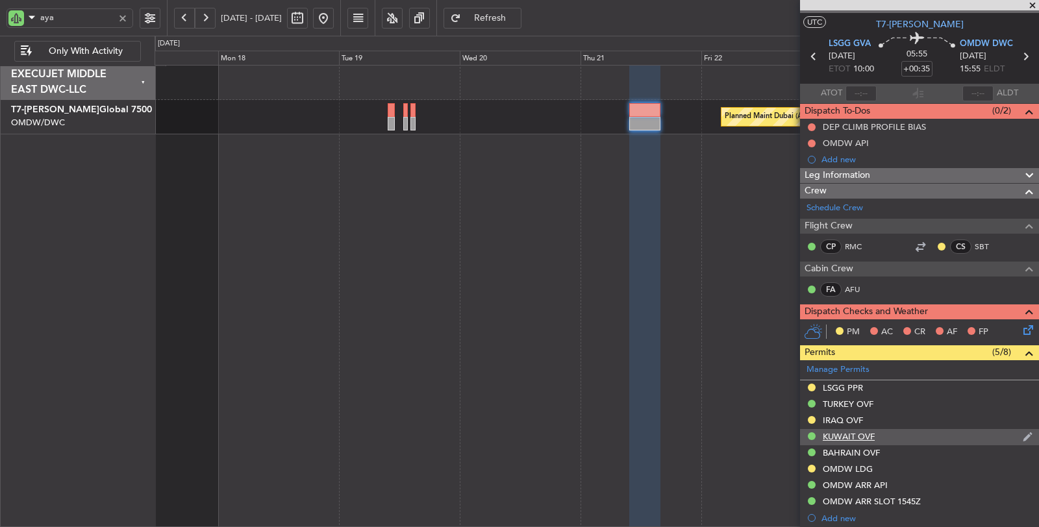
scroll to position [216, 0]
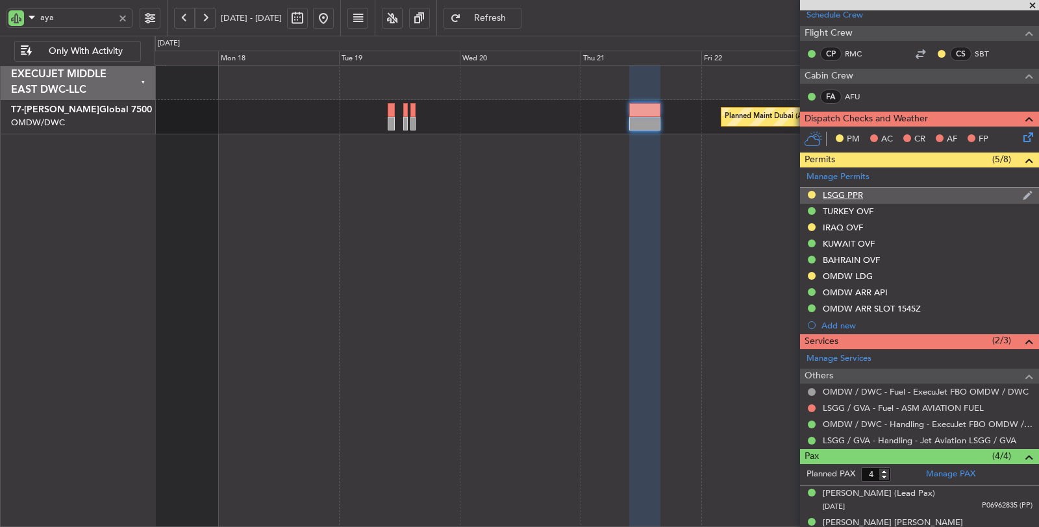
click at [846, 190] on div "LSGG PPR" at bounding box center [843, 195] width 40 height 11
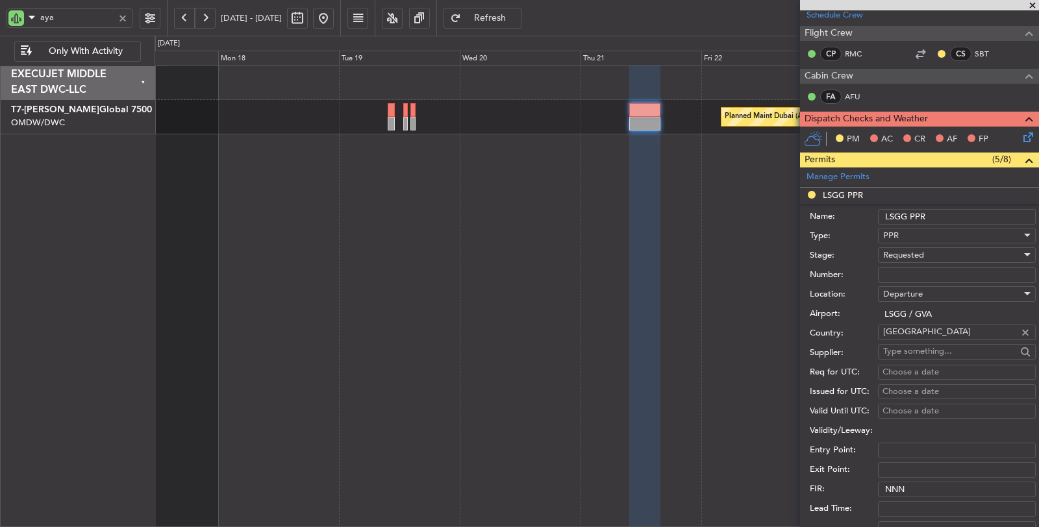
click at [907, 254] on span "Requested" at bounding box center [903, 255] width 41 height 12
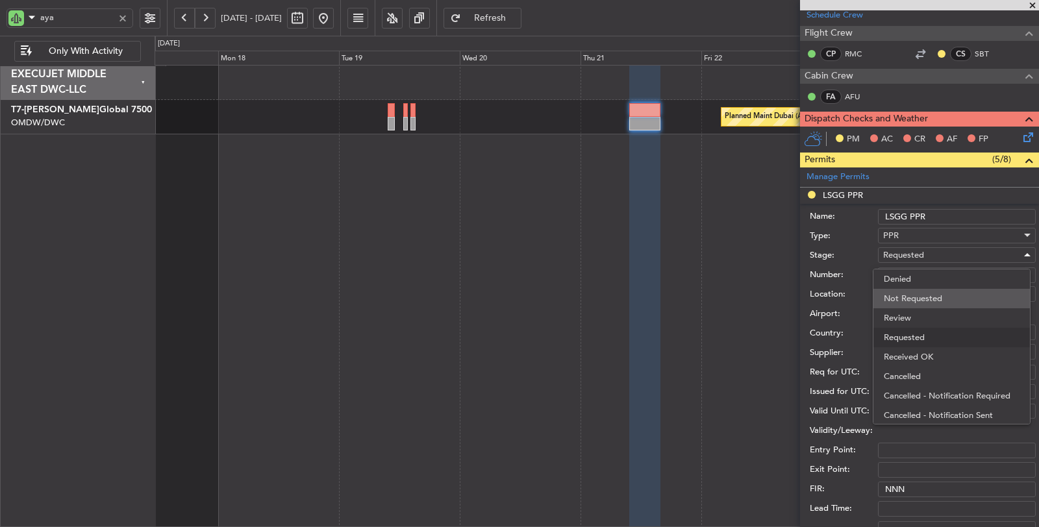
scroll to position [5, 0]
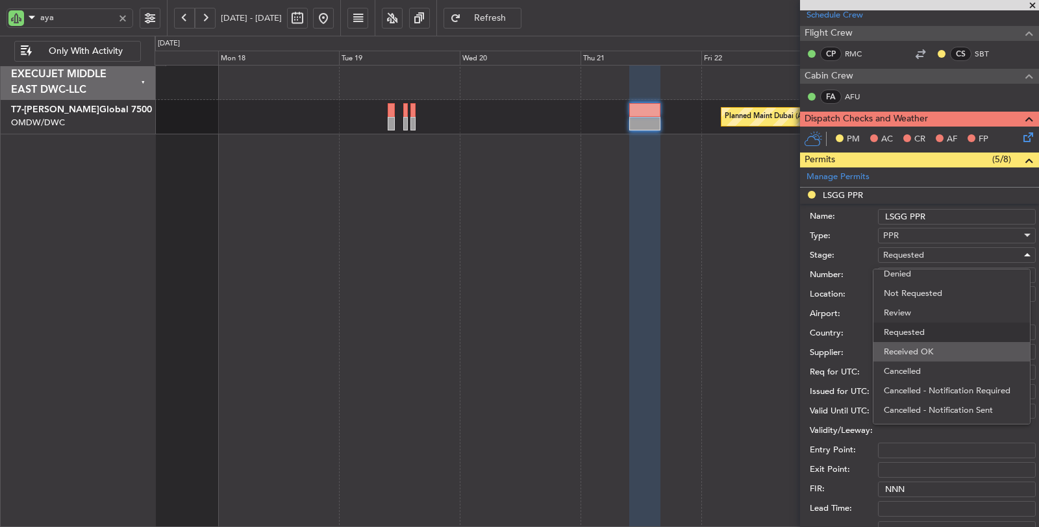
click at [923, 345] on span "Received OK" at bounding box center [952, 351] width 136 height 19
click at [903, 269] on input "Number:" at bounding box center [957, 276] width 158 height 16
paste input "082109301D"
type input "082109301D"
click at [907, 369] on div "Choose a date" at bounding box center [957, 372] width 149 height 13
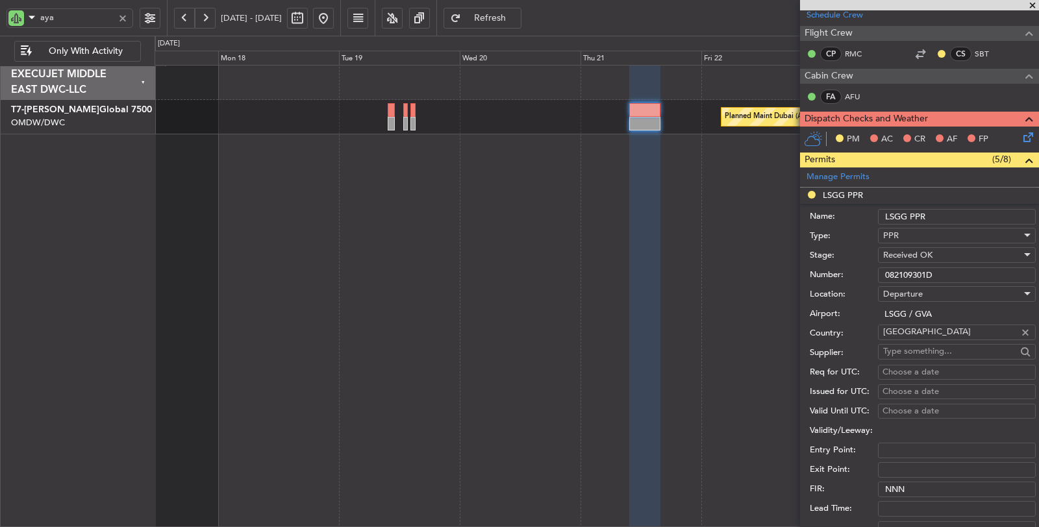
select select "8"
select select "2025"
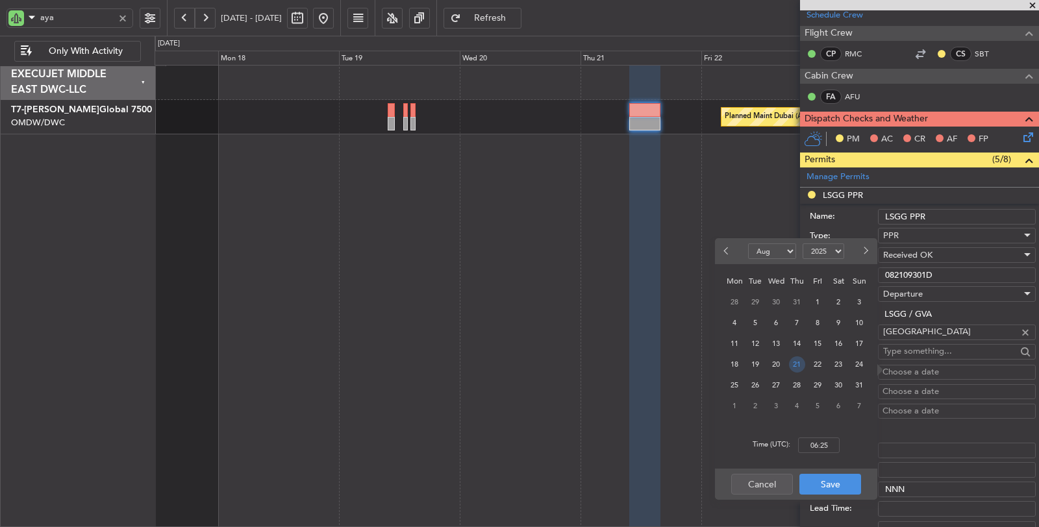
click at [794, 361] on span "21" at bounding box center [797, 365] width 16 height 16
click at [823, 445] on input "00:00" at bounding box center [819, 446] width 42 height 16
type input "09:40"
click at [825, 483] on button "Save" at bounding box center [830, 484] width 62 height 21
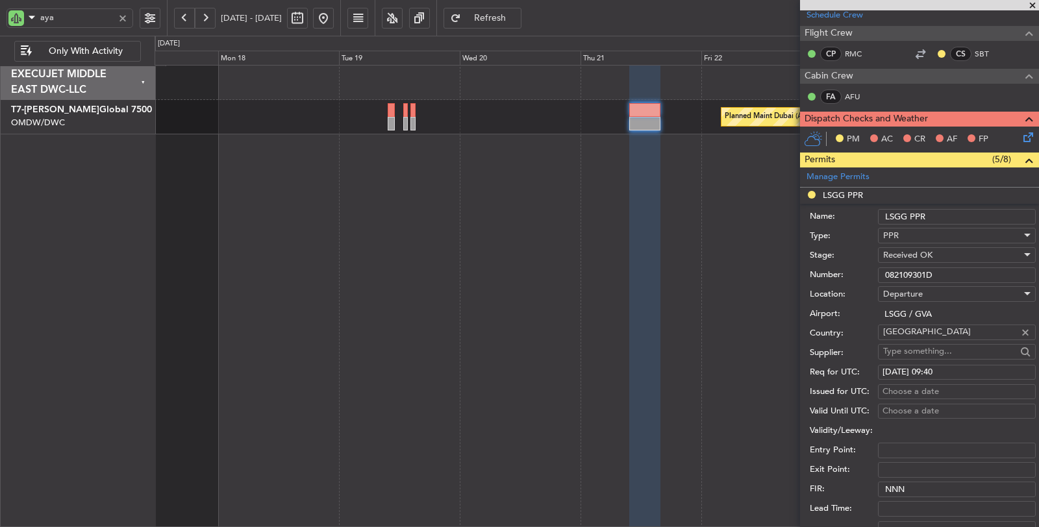
click at [905, 388] on div "Choose a date" at bounding box center [957, 392] width 149 height 13
select select "8"
select select "2025"
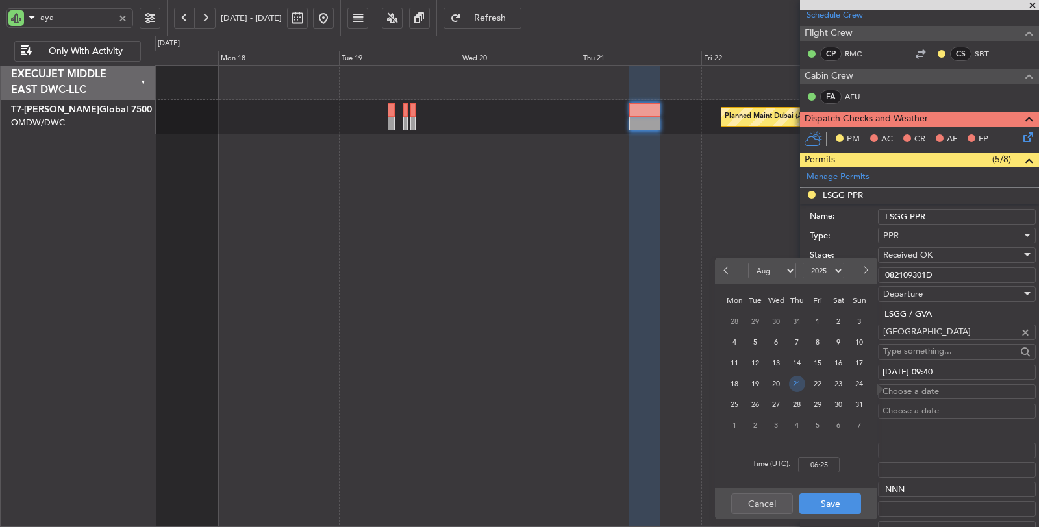
click at [799, 387] on span "21" at bounding box center [797, 384] width 16 height 16
click at [813, 459] on input "00:00" at bounding box center [819, 465] width 42 height 16
type input "09:59"
click at [825, 509] on button "Save" at bounding box center [830, 504] width 62 height 21
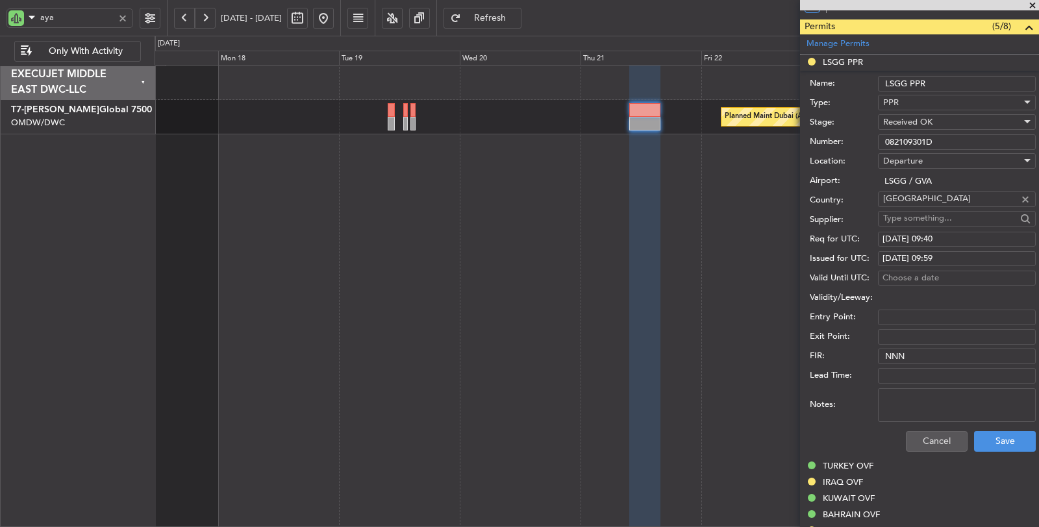
scroll to position [360, 0]
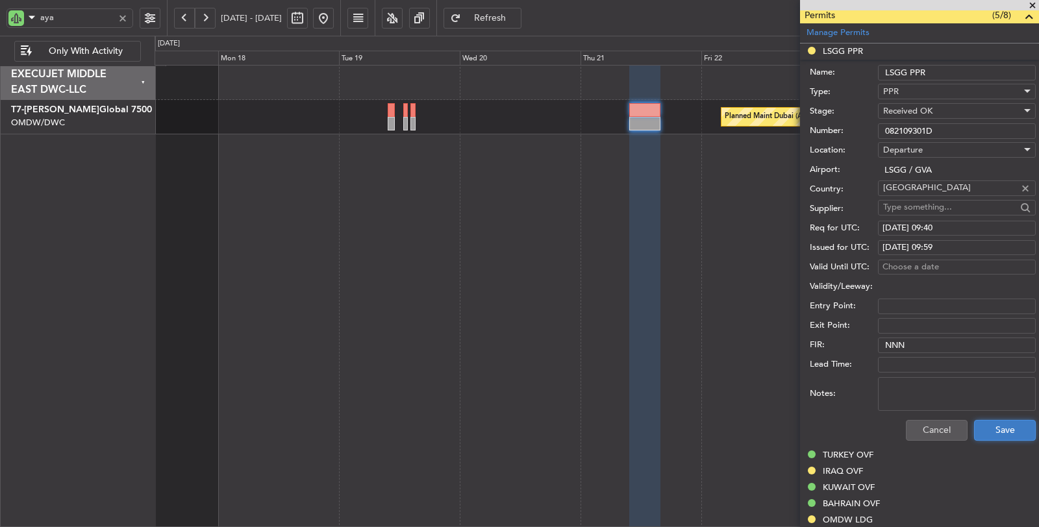
click at [985, 422] on button "Save" at bounding box center [1005, 430] width 62 height 21
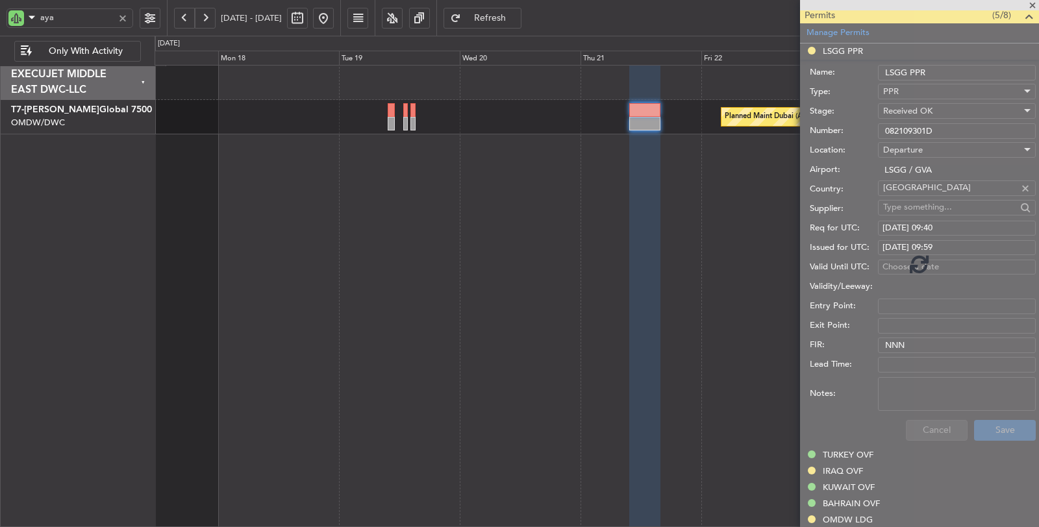
scroll to position [287, 0]
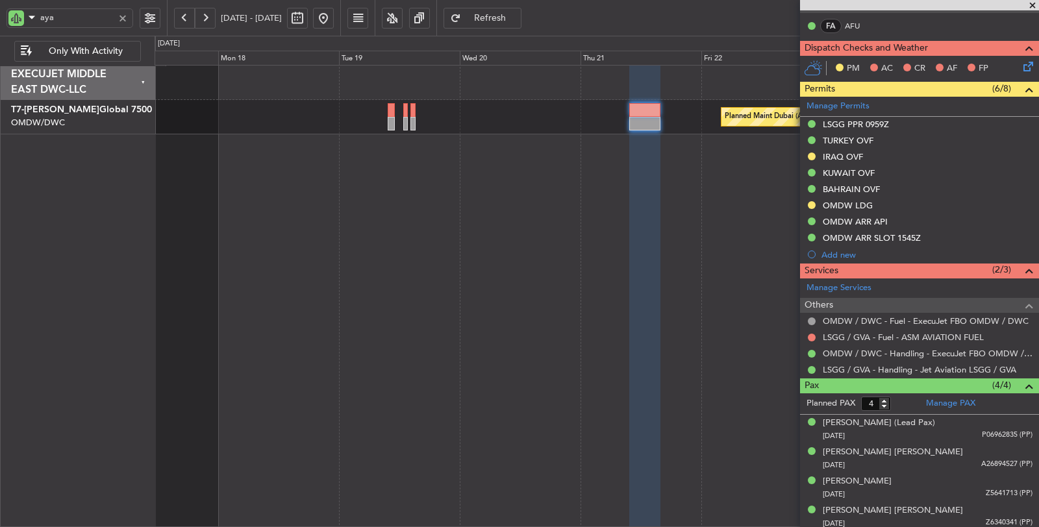
click at [125, 16] on div at bounding box center [123, 18] width 14 height 14
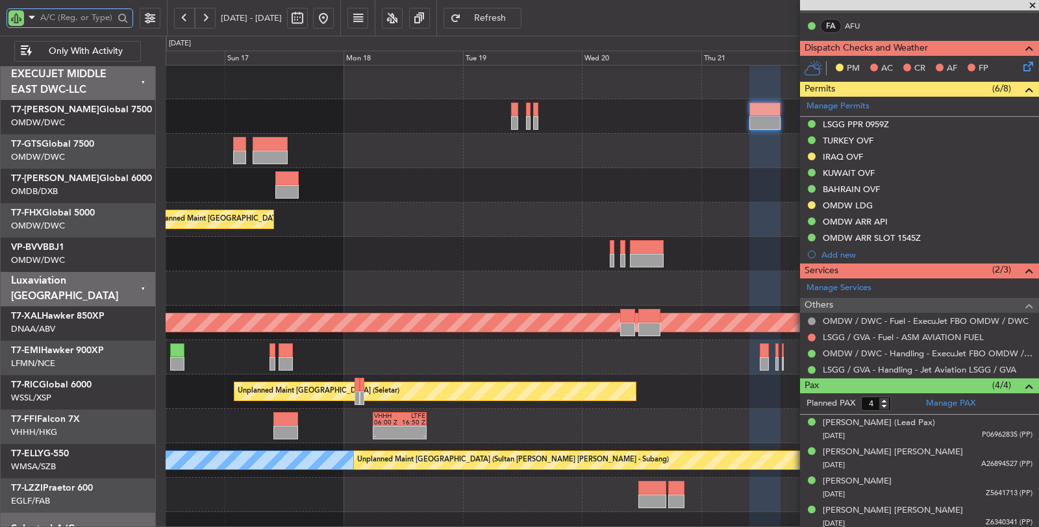
scroll to position [0, 0]
click at [494, 261] on div at bounding box center [603, 254] width 874 height 34
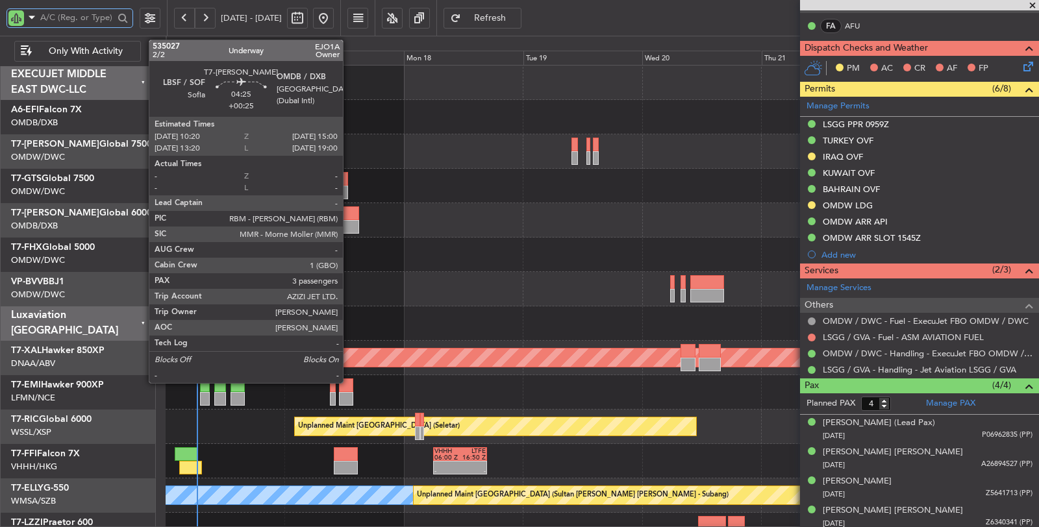
click at [349, 218] on div at bounding box center [347, 214] width 23 height 14
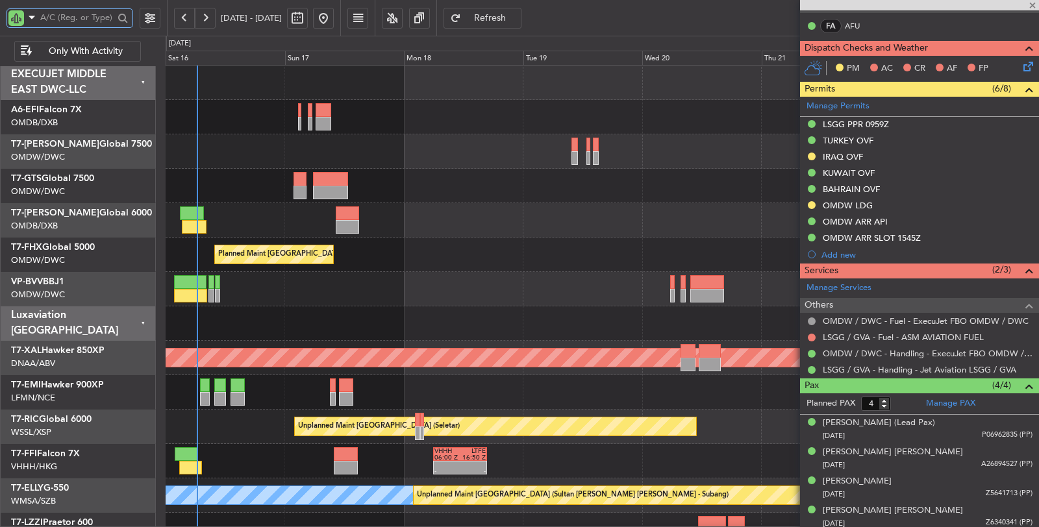
type input "+00:25"
type input "3"
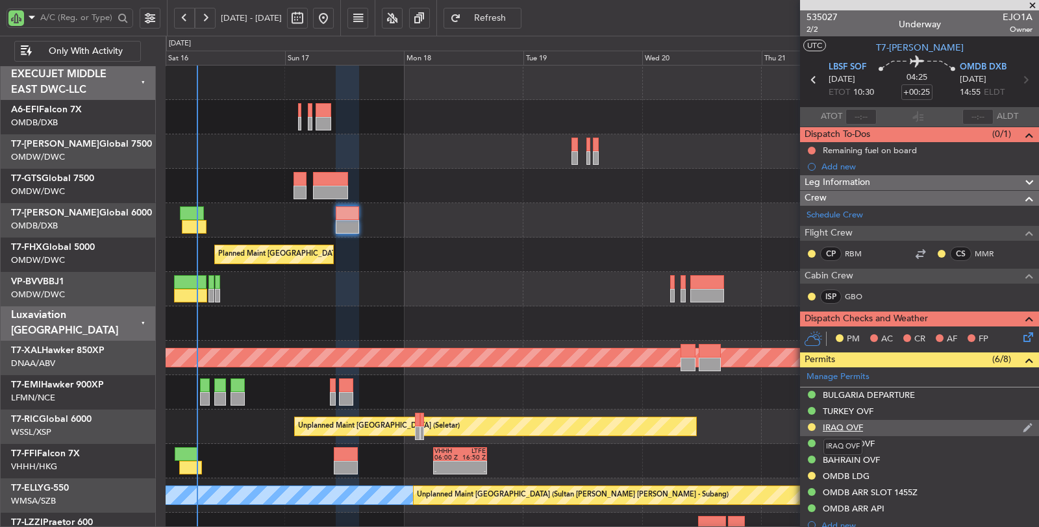
click at [848, 425] on div "IRAQ OVF" at bounding box center [843, 427] width 40 height 11
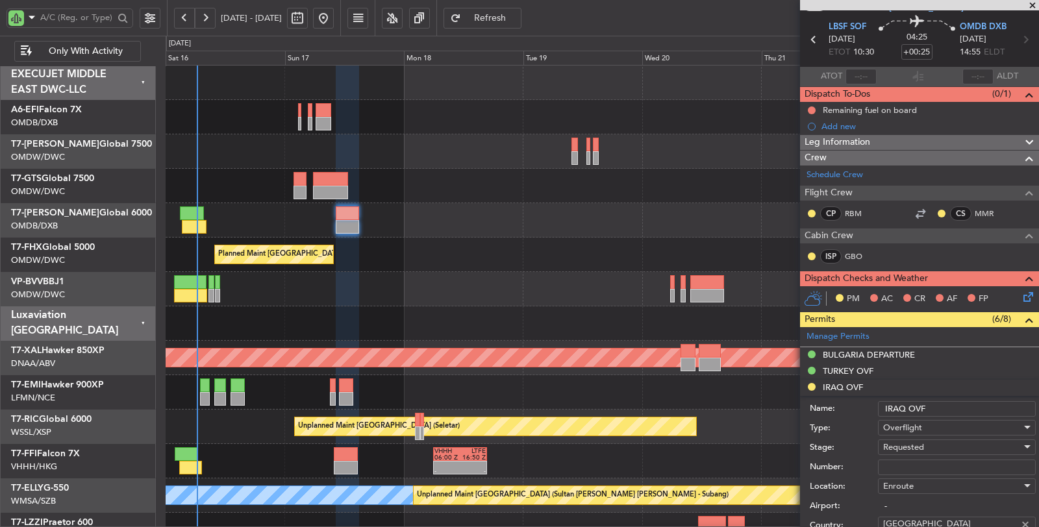
scroll to position [144, 0]
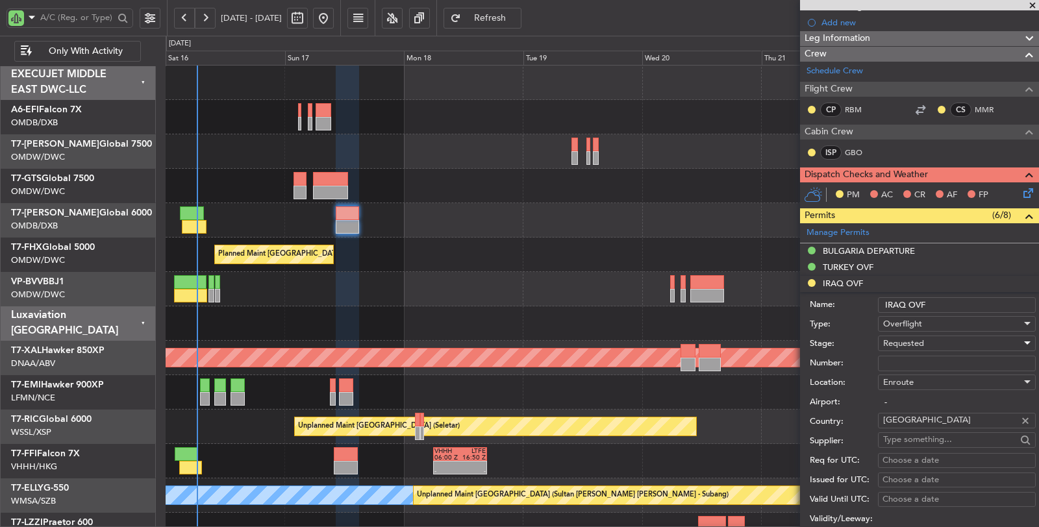
click at [899, 338] on span "Requested" at bounding box center [903, 344] width 41 height 12
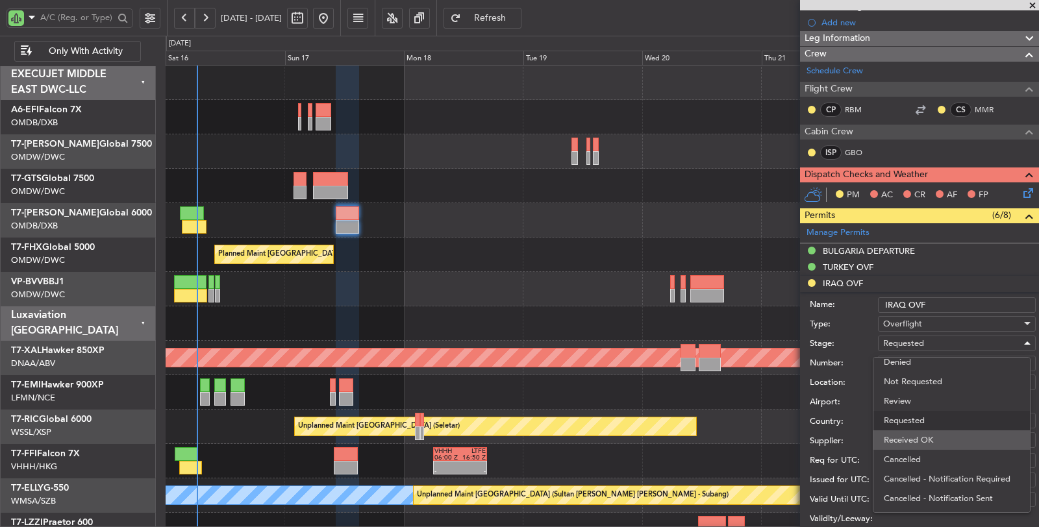
click at [912, 439] on span "Received OK" at bounding box center [952, 440] width 136 height 19
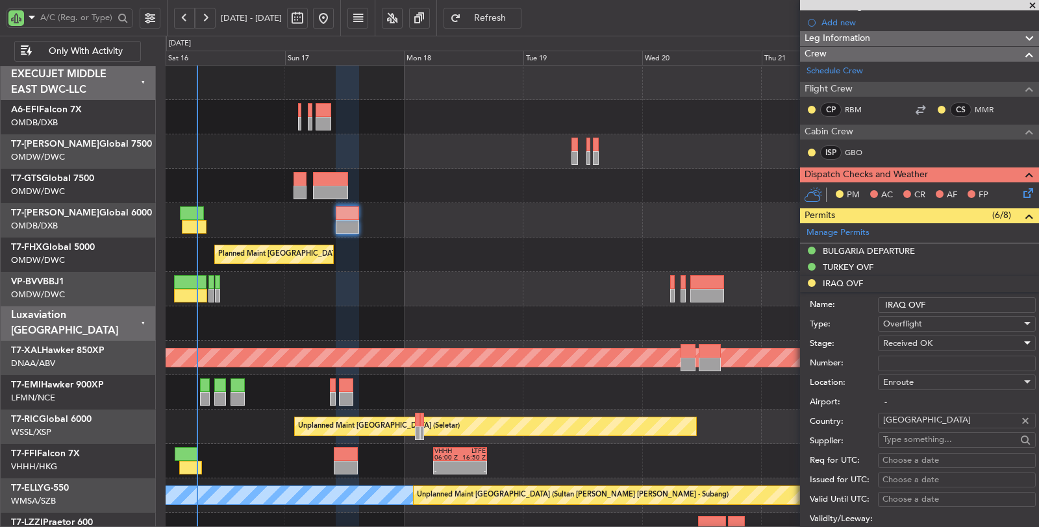
click at [899, 358] on input "Number:" at bounding box center [957, 364] width 158 height 16
paste input "46424"
drag, startPoint x: 899, startPoint y: 360, endPoint x: 859, endPoint y: 364, distance: 40.4
click at [868, 362] on div "Number: ovr 46424" at bounding box center [923, 363] width 226 height 19
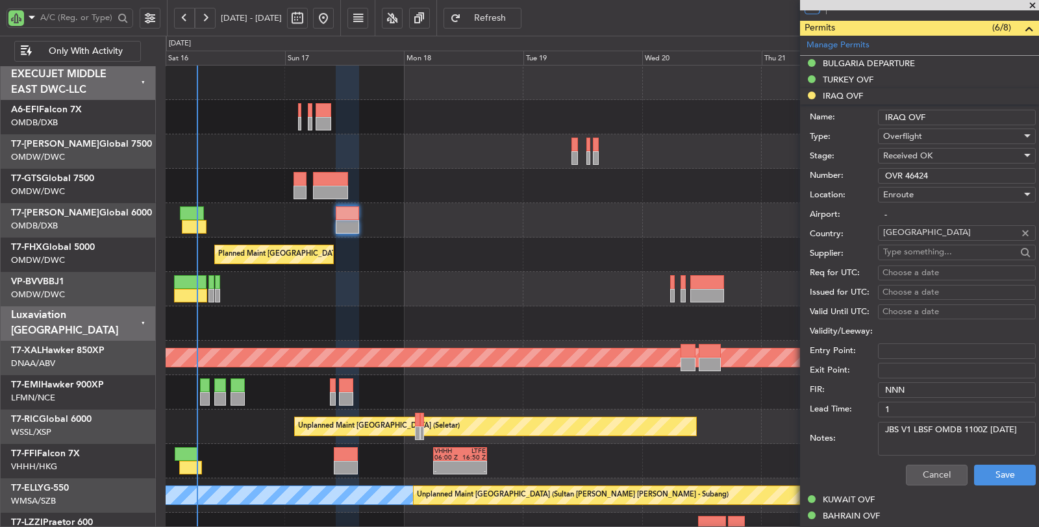
scroll to position [360, 0]
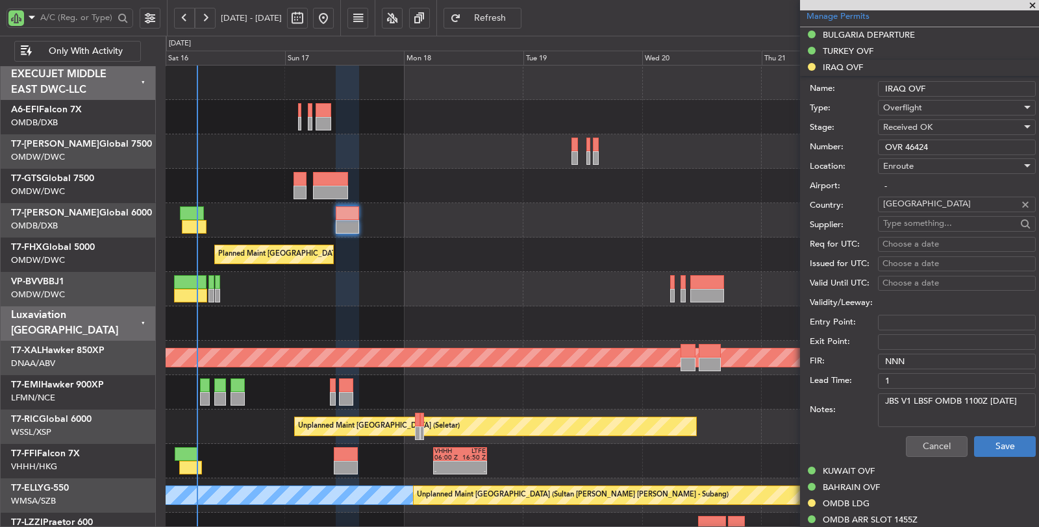
type input "OVR 46424"
click at [984, 442] on button "Save" at bounding box center [1005, 446] width 62 height 21
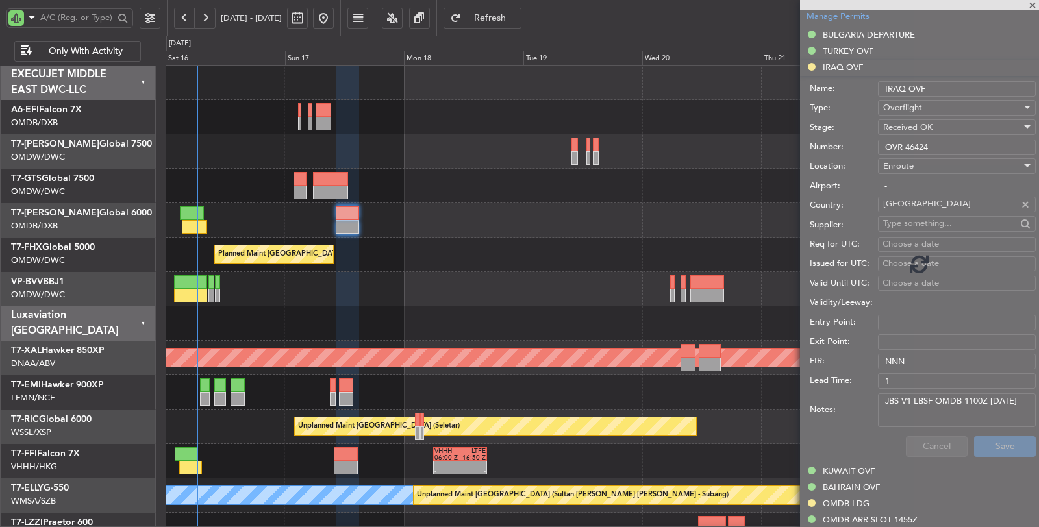
scroll to position [242, 0]
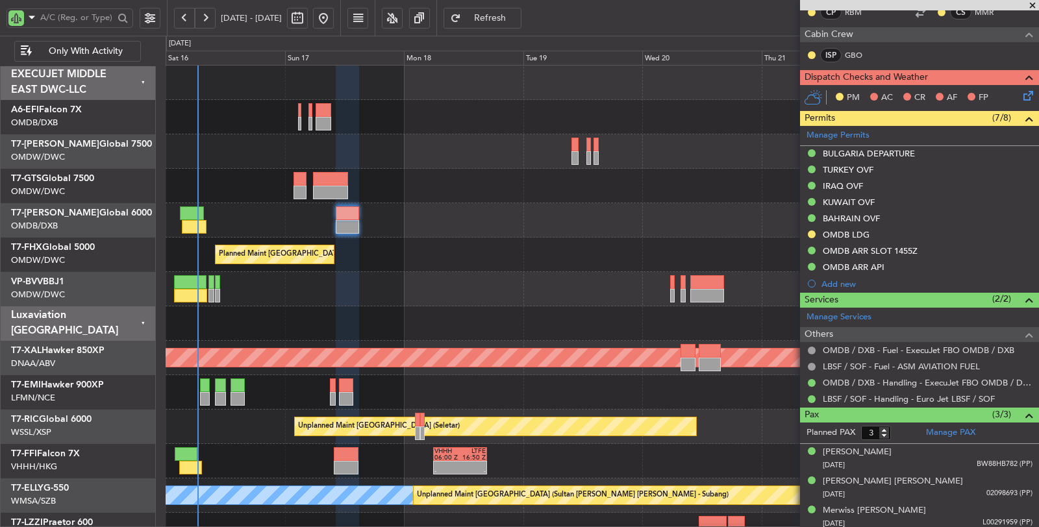
click at [379, 295] on div "Planned Maint Dubai (Al Maktoum Intl)" at bounding box center [603, 289] width 874 height 34
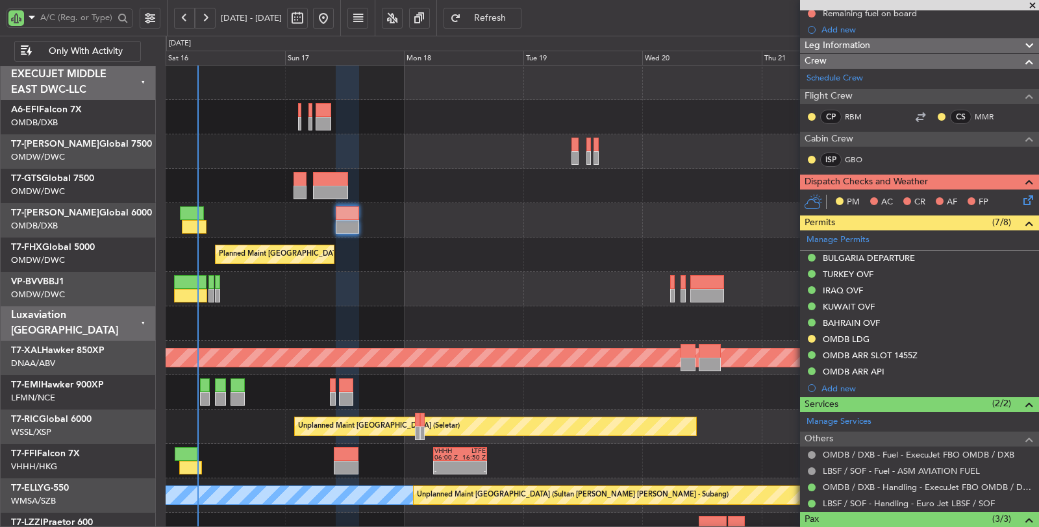
scroll to position [0, 0]
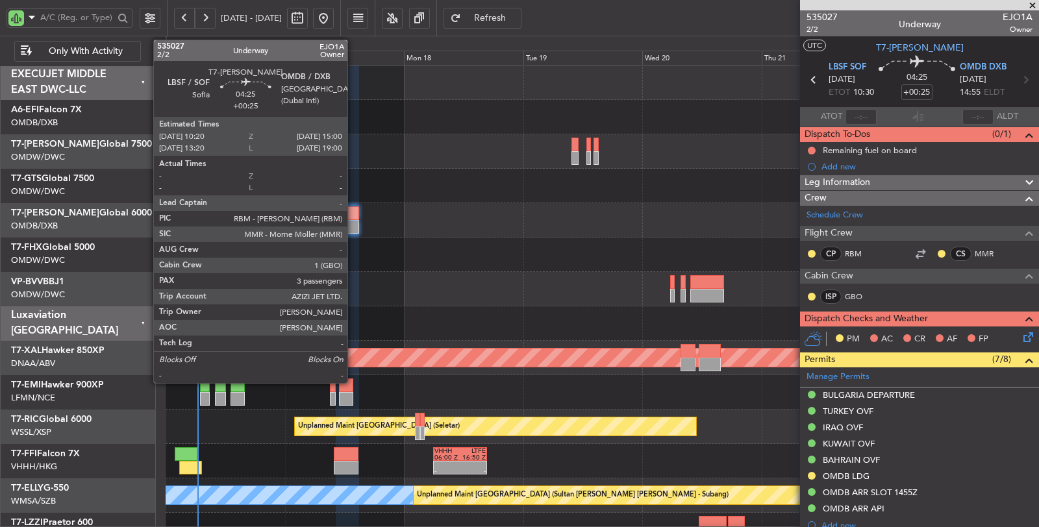
click at [354, 222] on div at bounding box center [347, 227] width 23 height 14
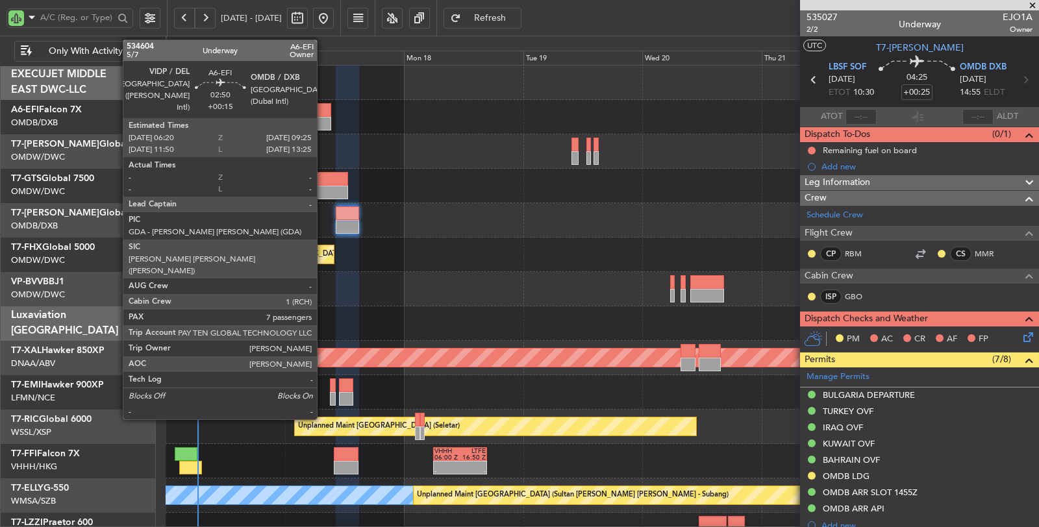
click at [323, 114] on div at bounding box center [324, 110] width 16 height 14
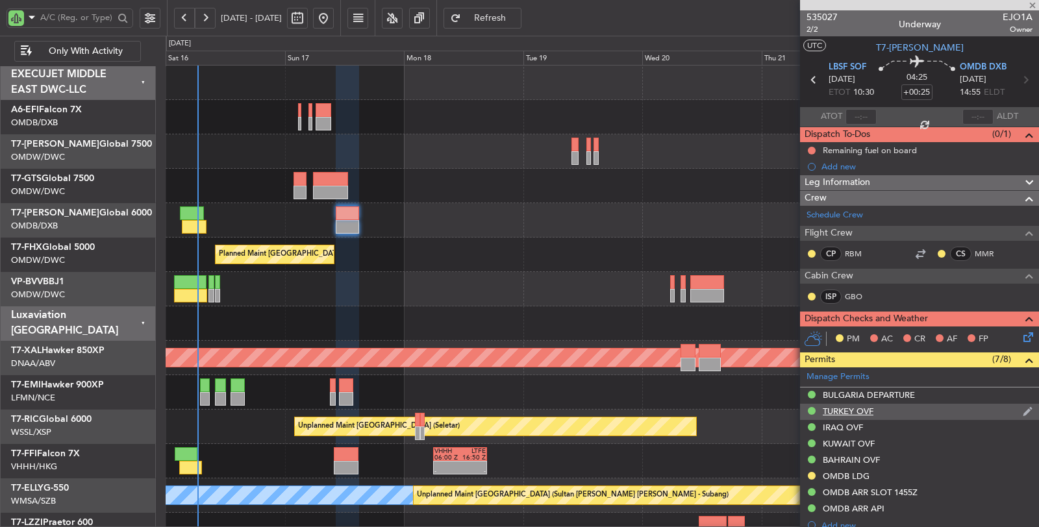
type input "+00:15"
type input "7"
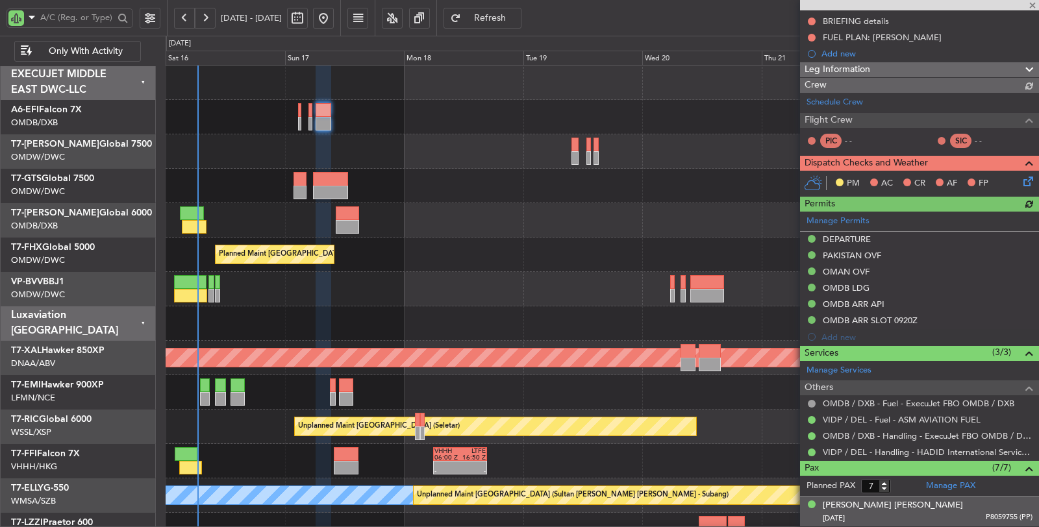
scroll to position [375, 0]
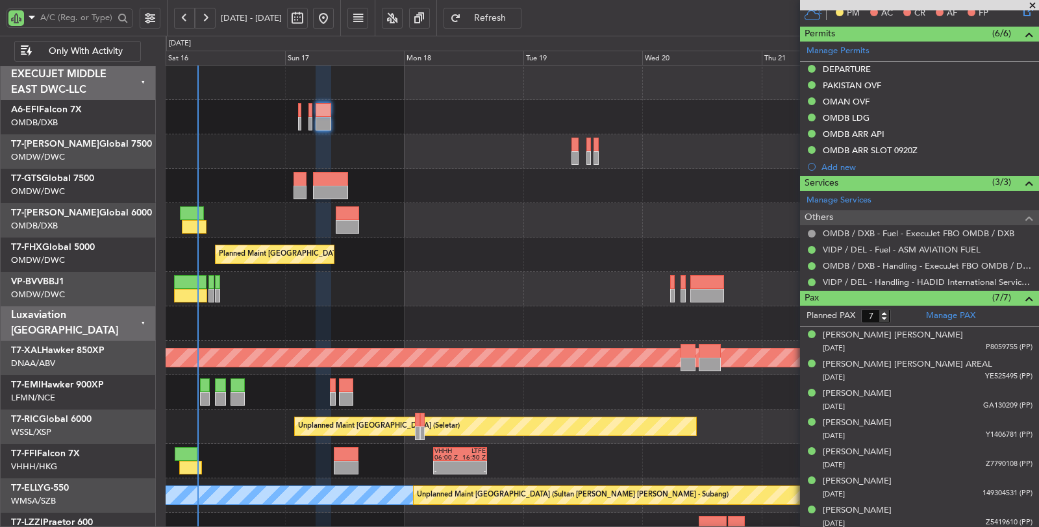
click at [288, 307] on div at bounding box center [603, 324] width 874 height 34
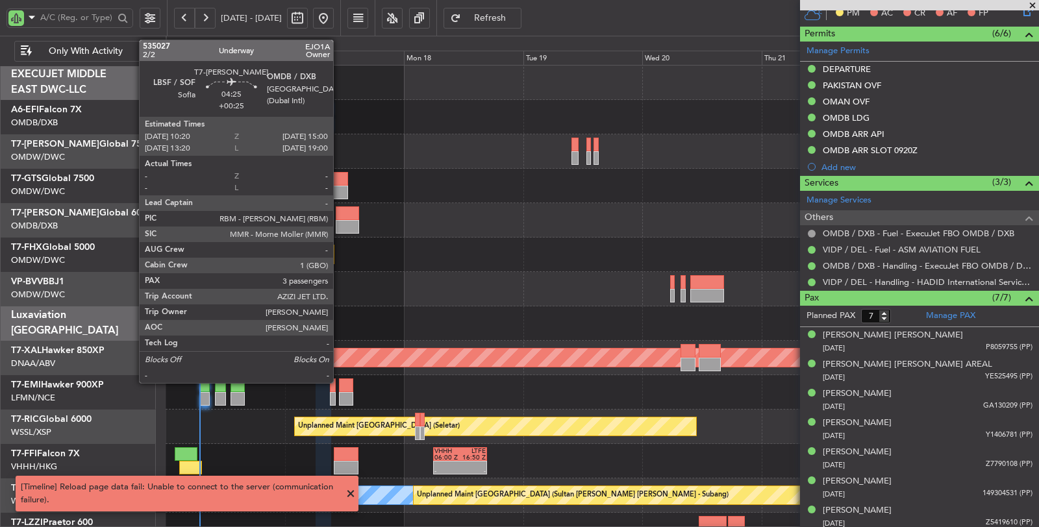
click at [340, 223] on div at bounding box center [347, 227] width 23 height 14
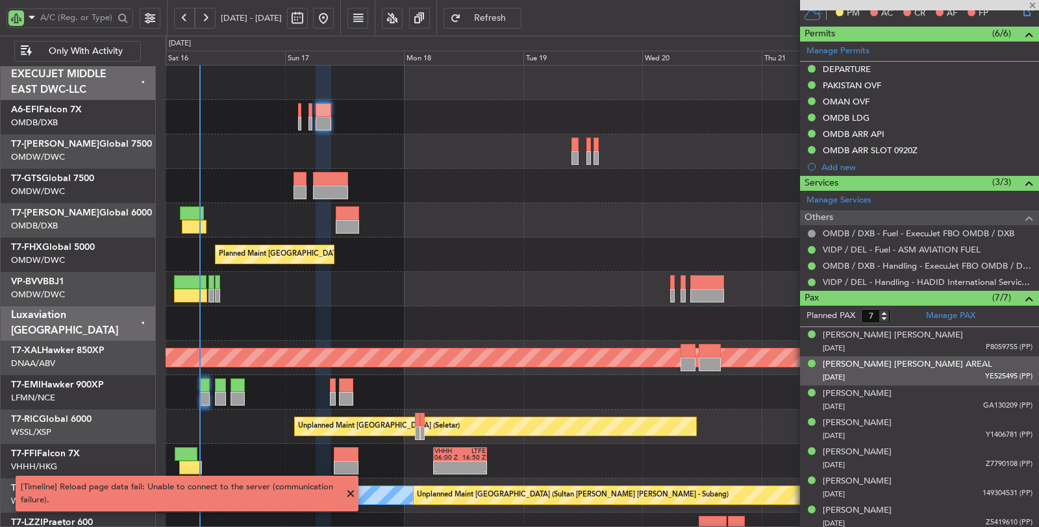
type input "+00:25"
type input "3"
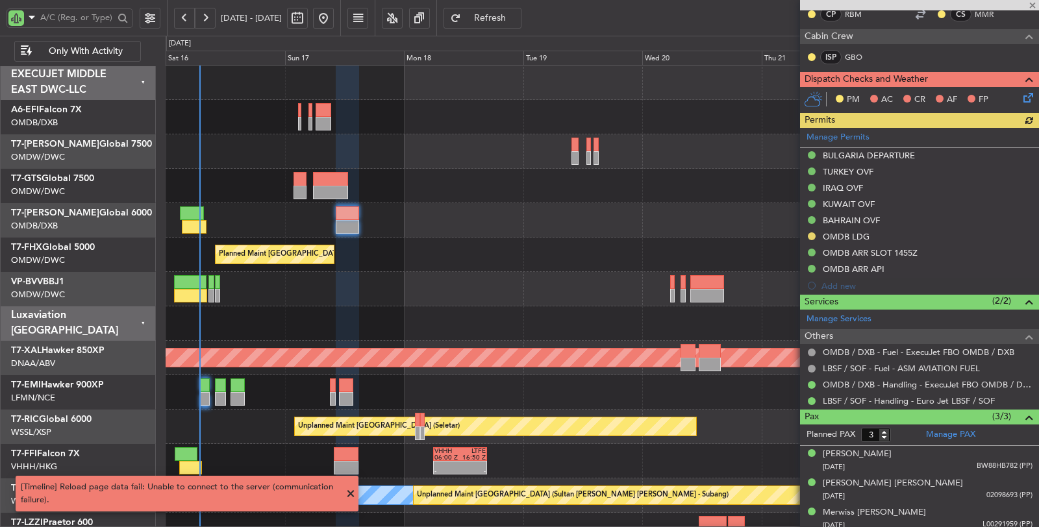
scroll to position [242, 0]
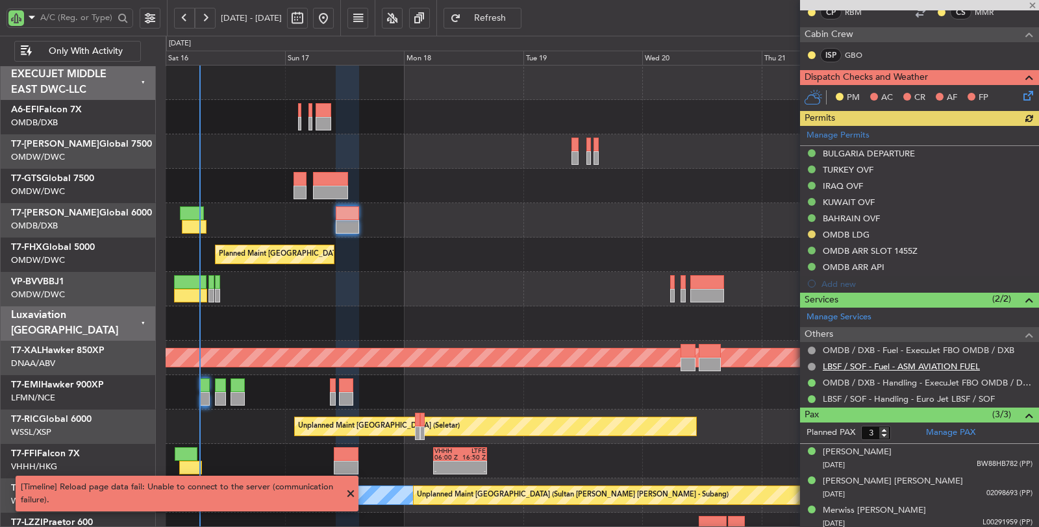
click at [894, 365] on link "LBSF / SOF - Fuel - ASM AVIATION FUEL" at bounding box center [901, 366] width 157 height 11
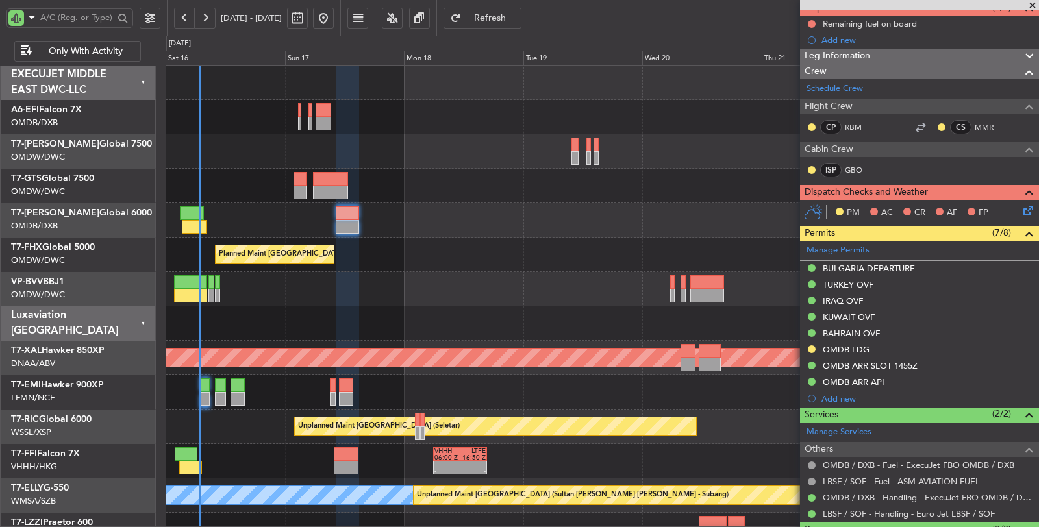
scroll to position [0, 0]
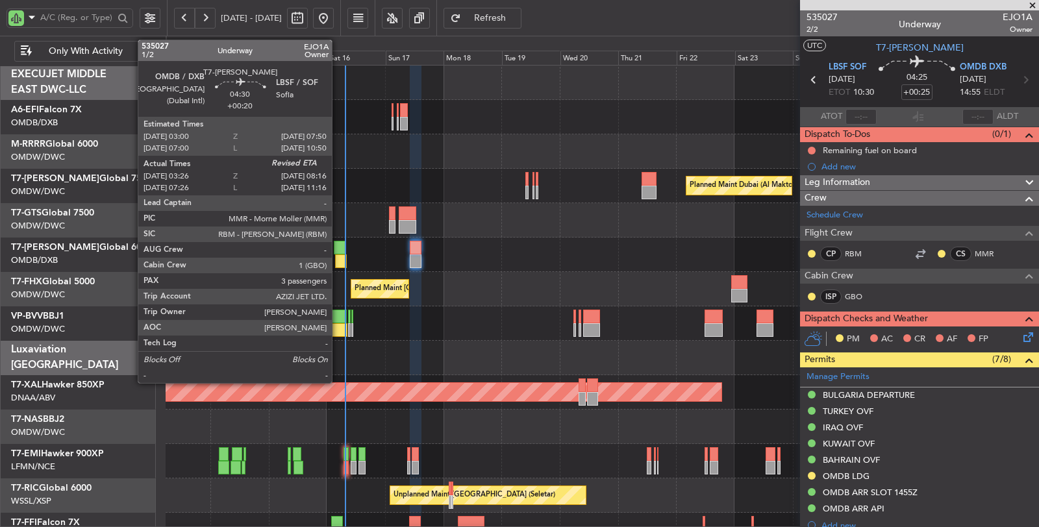
click at [338, 262] on div at bounding box center [341, 262] width 12 height 14
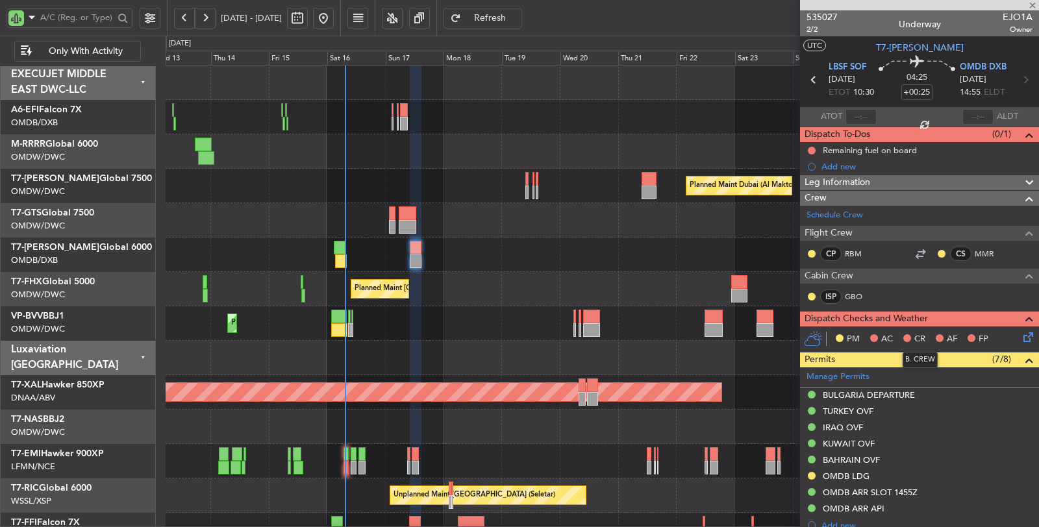
type input "+00:20"
type input "03:41"
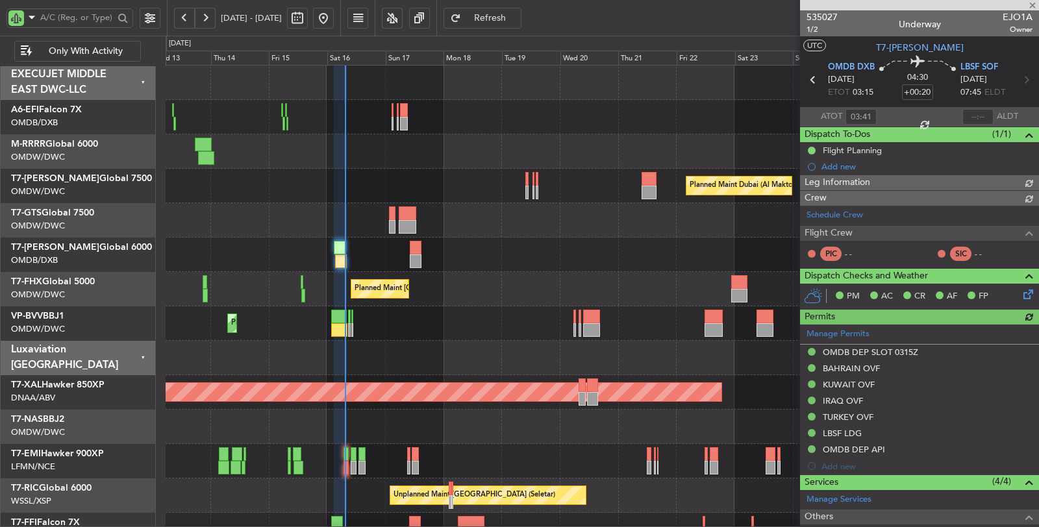
type input "Dherander Fithani (DHF)"
type input "7032"
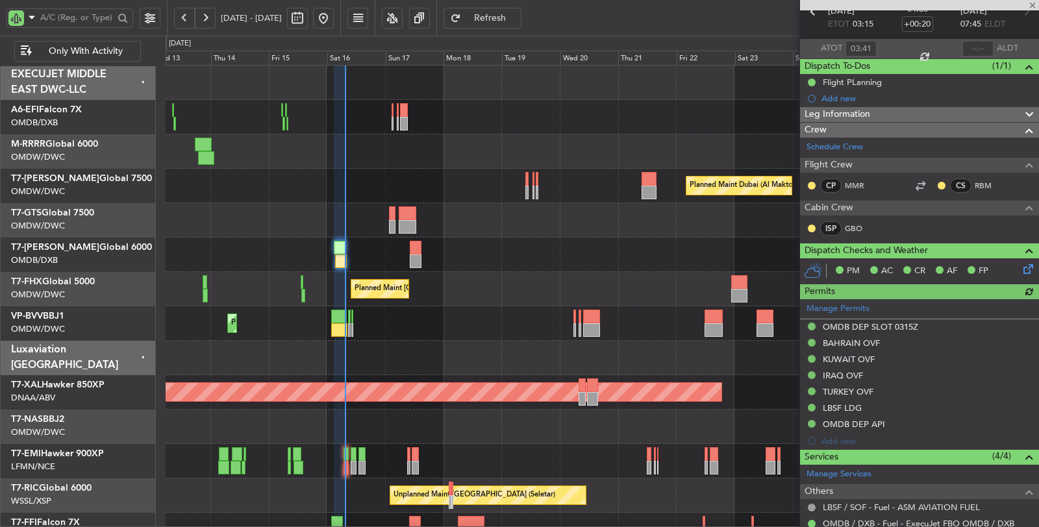
scroll to position [216, 0]
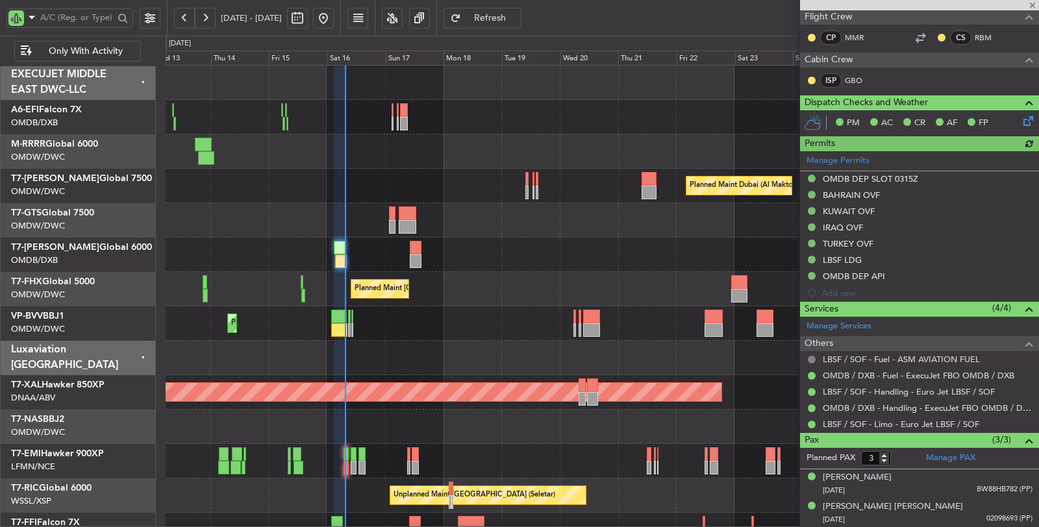
click at [812, 356] on button at bounding box center [812, 360] width 8 height 8
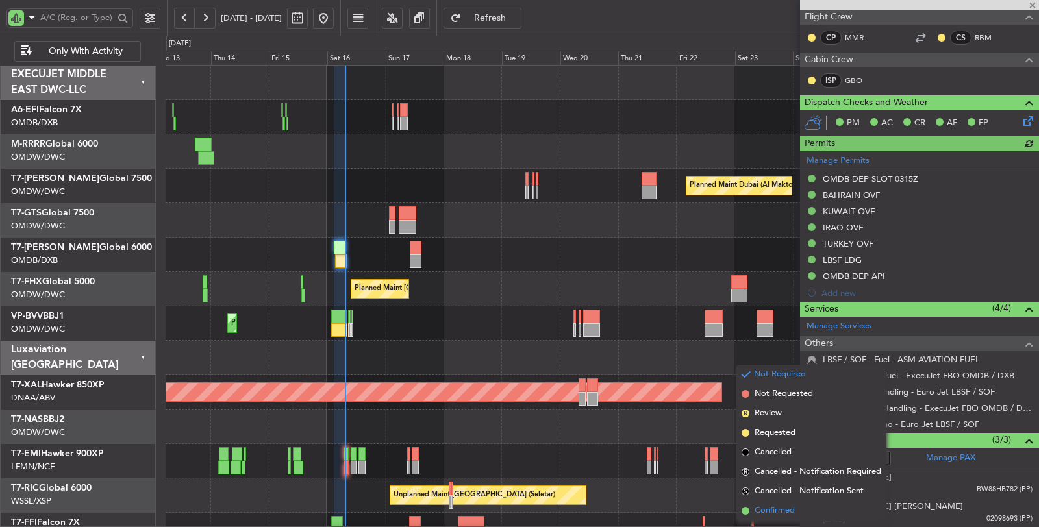
click at [770, 509] on span "Confirmed" at bounding box center [775, 511] width 40 height 13
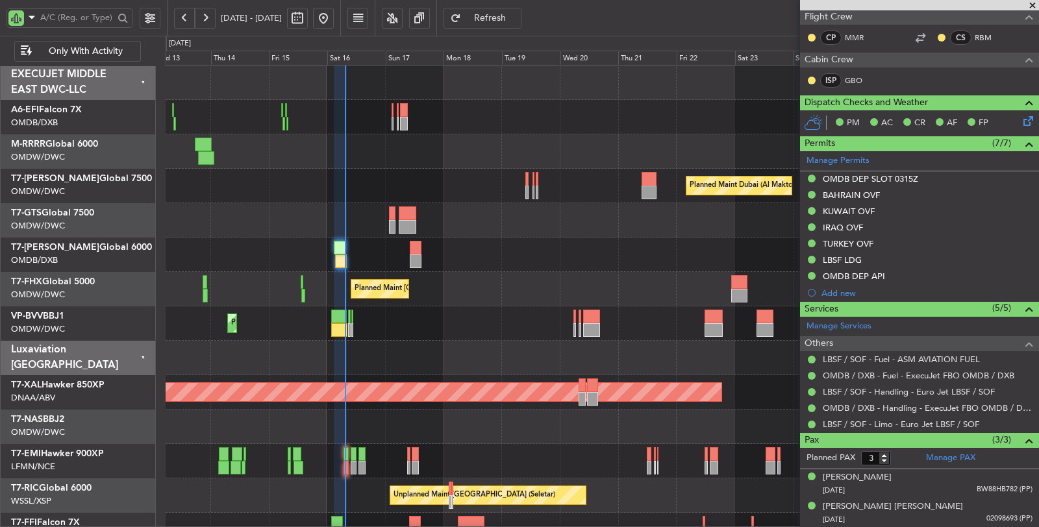
type input "Dherander Fithani (DHF)"
type input "7032"
type input "Dherander Fithani (DHF)"
type input "7032"
type input "Dherander Fithani (DHF)"
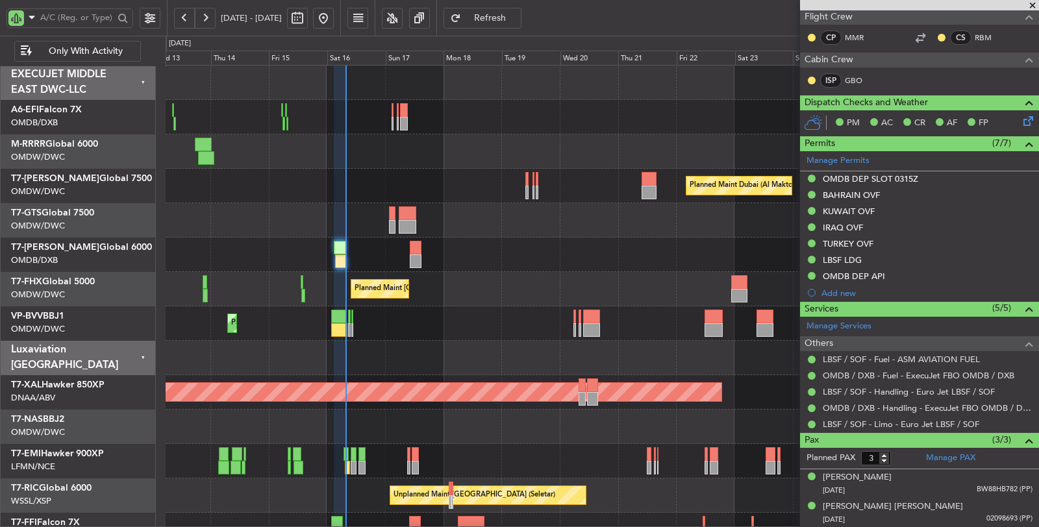
type input "7032"
type input "Dherander Fithani (DHF)"
type input "7032"
type input "Dherander Fithani (DHF)"
type input "7032"
